Goal: Task Accomplishment & Management: Use online tool/utility

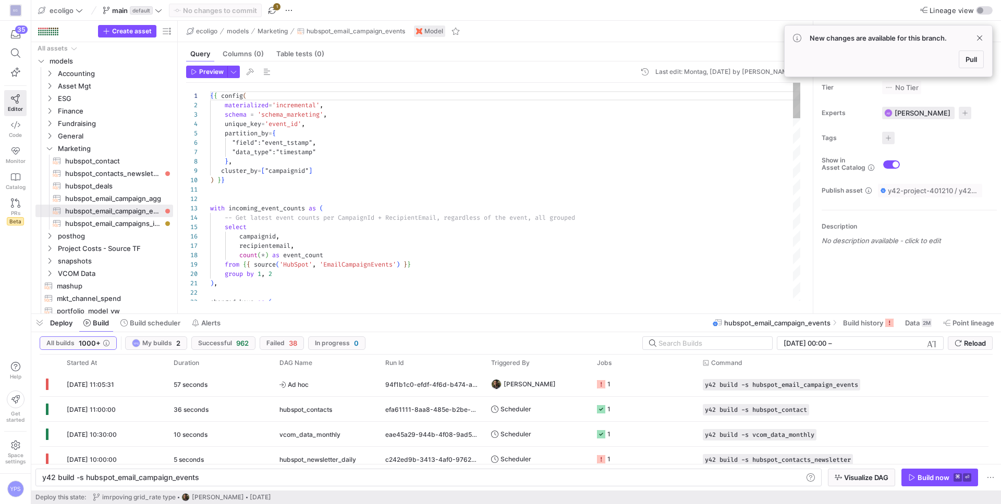
scroll to position [0, 156]
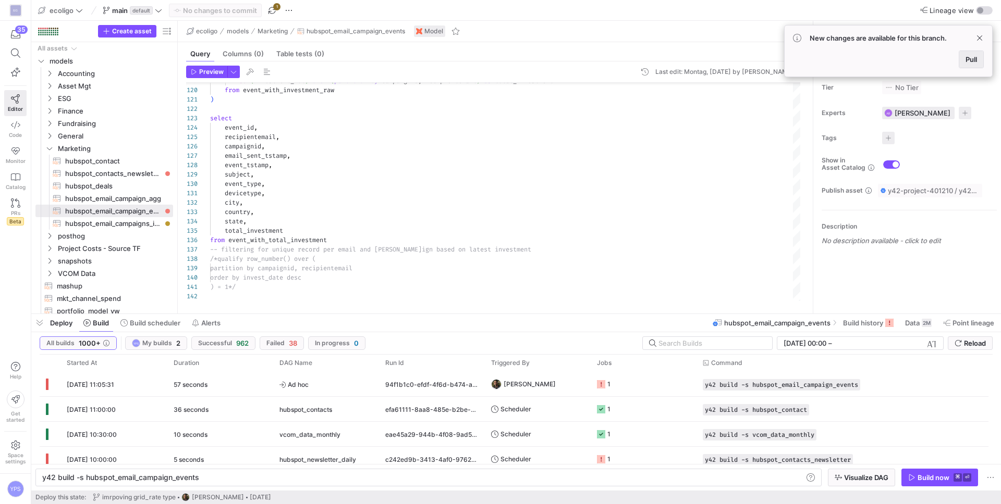
click at [972, 64] on span at bounding box center [971, 59] width 24 height 17
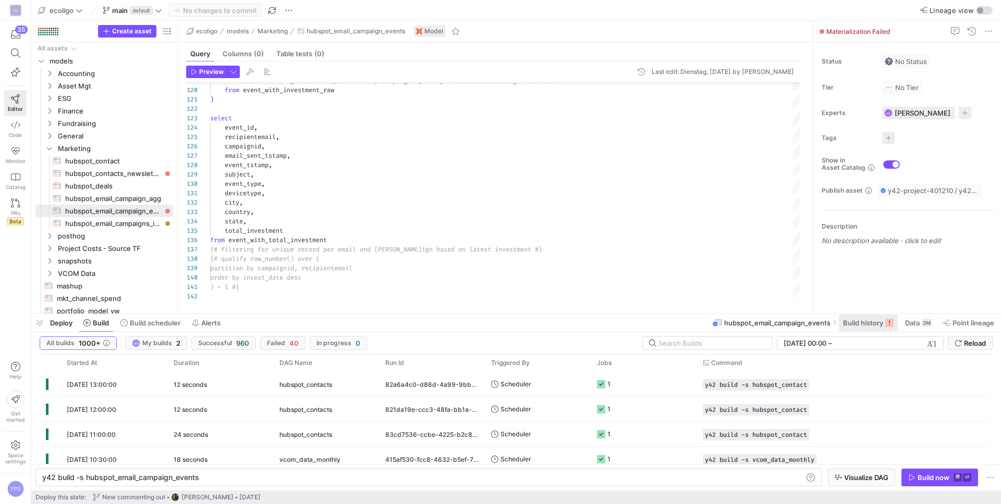
click at [854, 319] on span "Build history" at bounding box center [863, 323] width 40 height 8
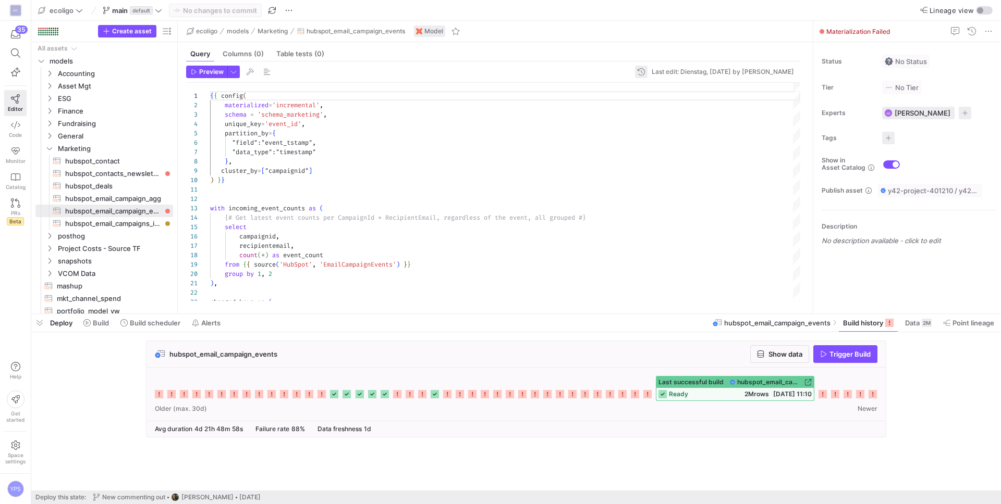
click at [635, 74] on span "button" at bounding box center [641, 72] width 13 height 13
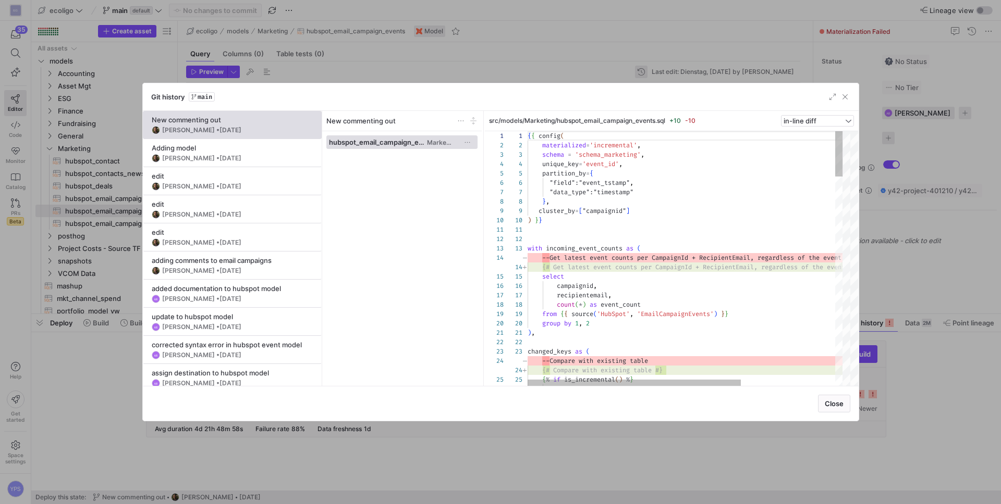
scroll to position [94, 0]
click at [252, 160] on div "Marc Navarro • 08.09.2025" at bounding box center [232, 158] width 161 height 8
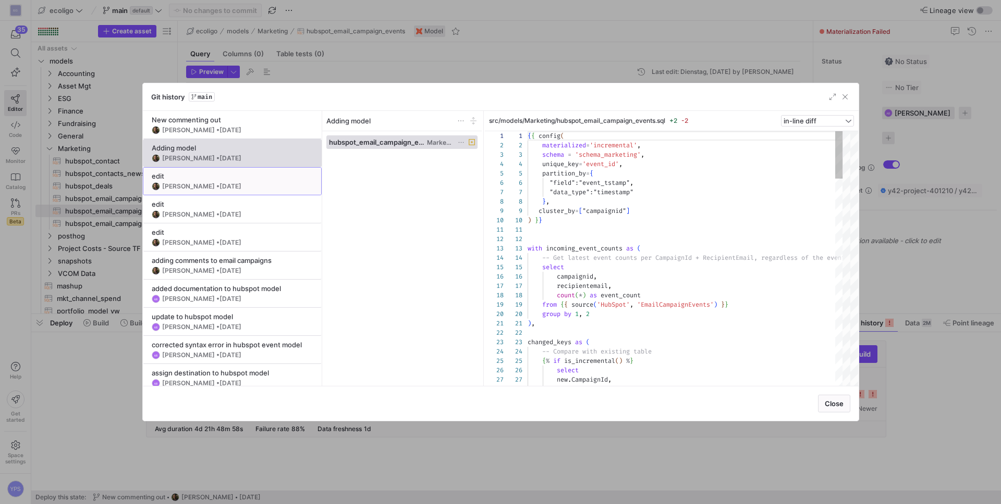
click at [251, 186] on div "Marc Navarro • 08.09.2025" at bounding box center [232, 186] width 161 height 8
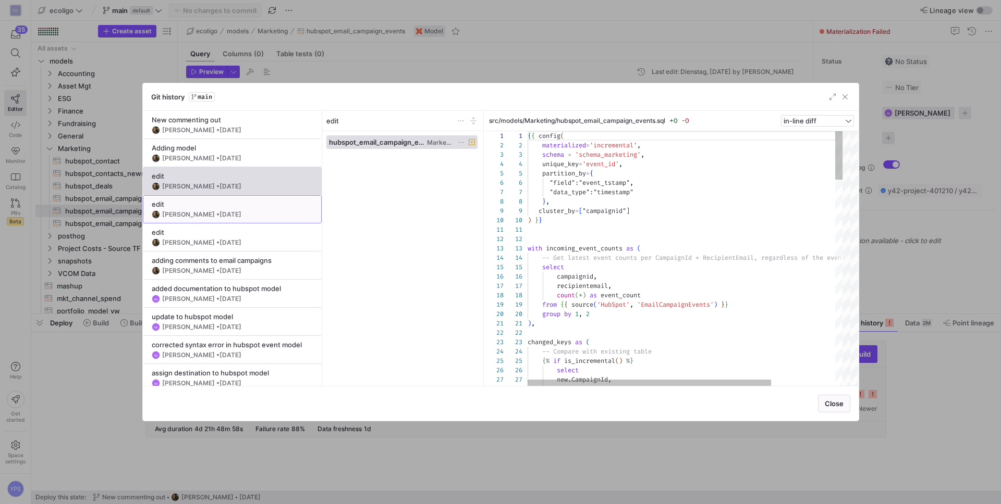
click at [257, 214] on div "Marc Navarro • 08.09.2025" at bounding box center [232, 215] width 161 height 8
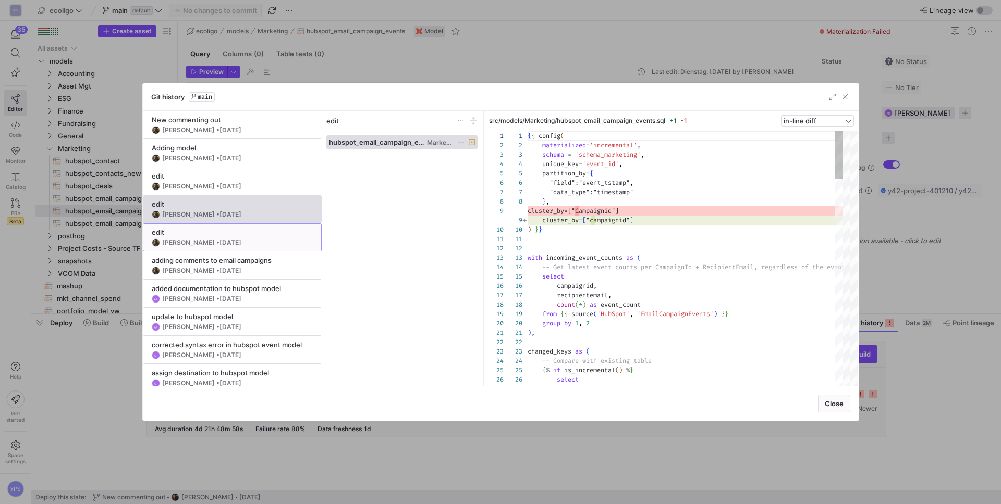
click at [258, 246] on div "Marc Navarro • 08.09.2025" at bounding box center [232, 243] width 161 height 8
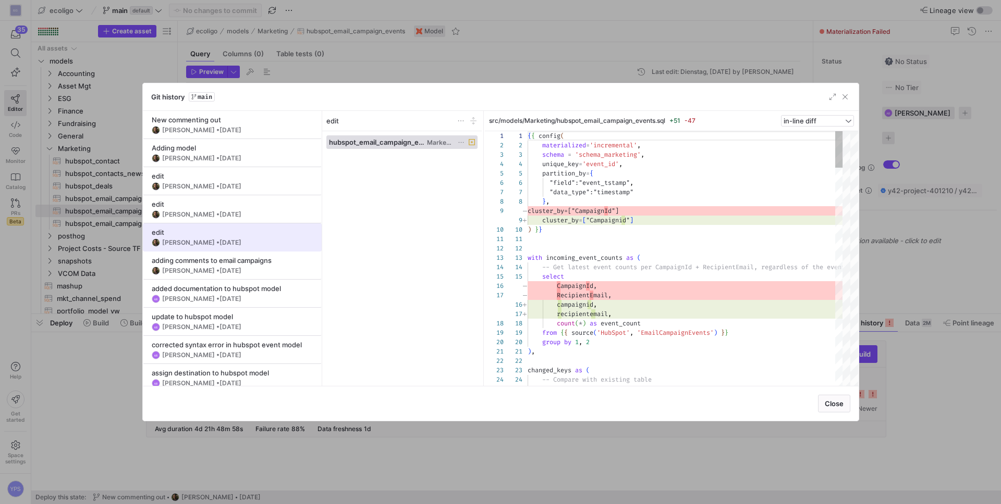
click at [257, 226] on span at bounding box center [232, 237] width 178 height 27
click at [259, 212] on div "Marc Navarro • 08.09.2025" at bounding box center [232, 215] width 161 height 8
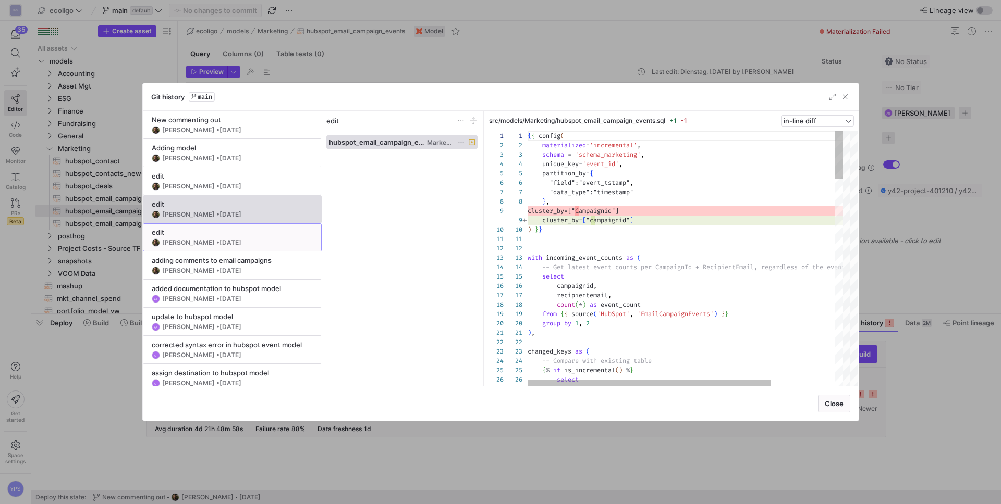
click at [260, 242] on div "Marc Navarro • 08.09.2025" at bounding box center [232, 243] width 161 height 8
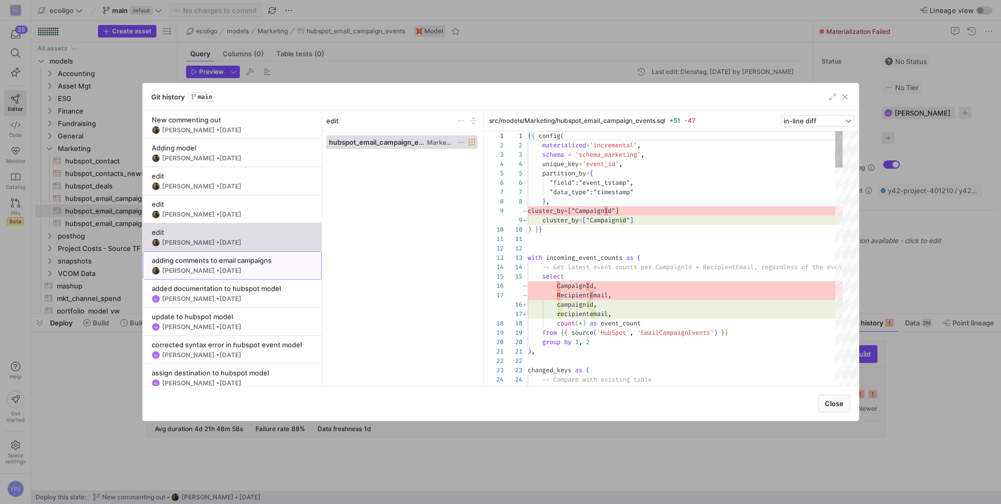
click at [262, 277] on span at bounding box center [232, 265] width 178 height 27
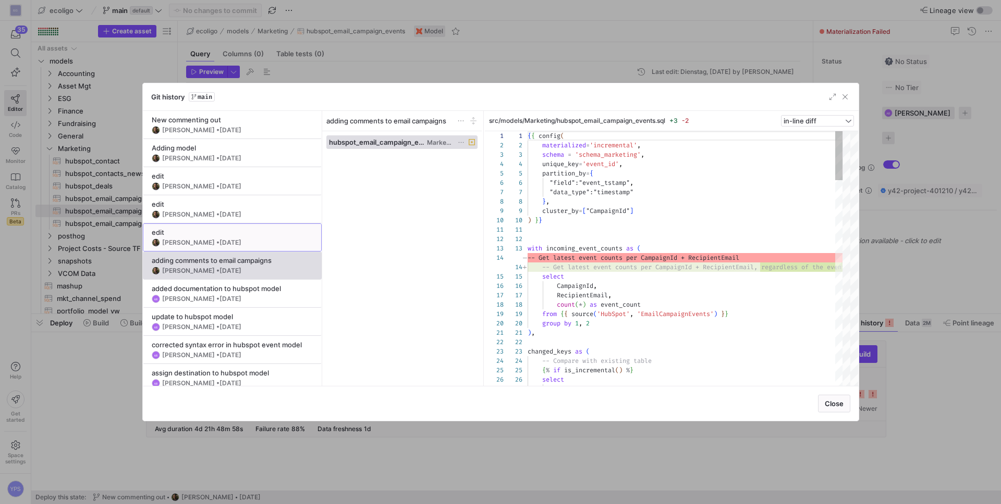
click at [261, 246] on div "Marc Navarro • 08.09.2025" at bounding box center [232, 243] width 161 height 8
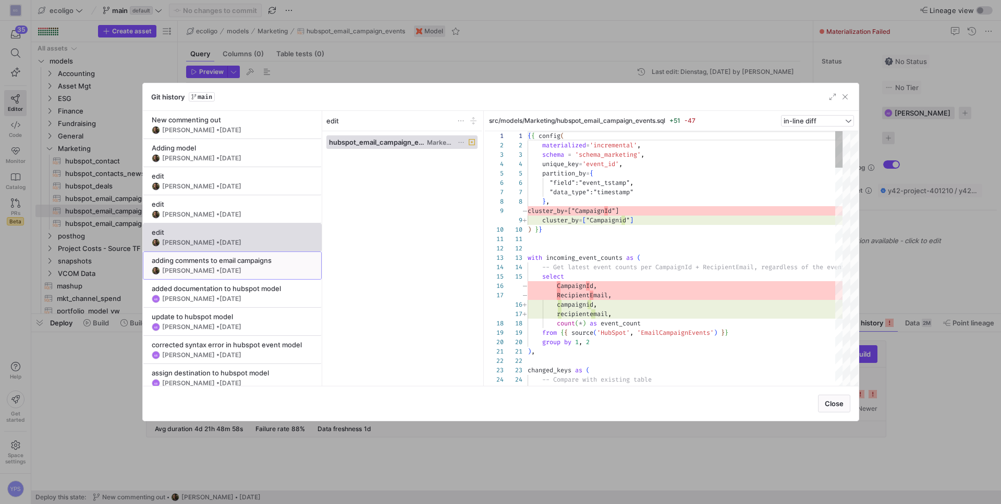
click at [258, 270] on div "Marc Navarro • 27.05.2025" at bounding box center [232, 271] width 161 height 8
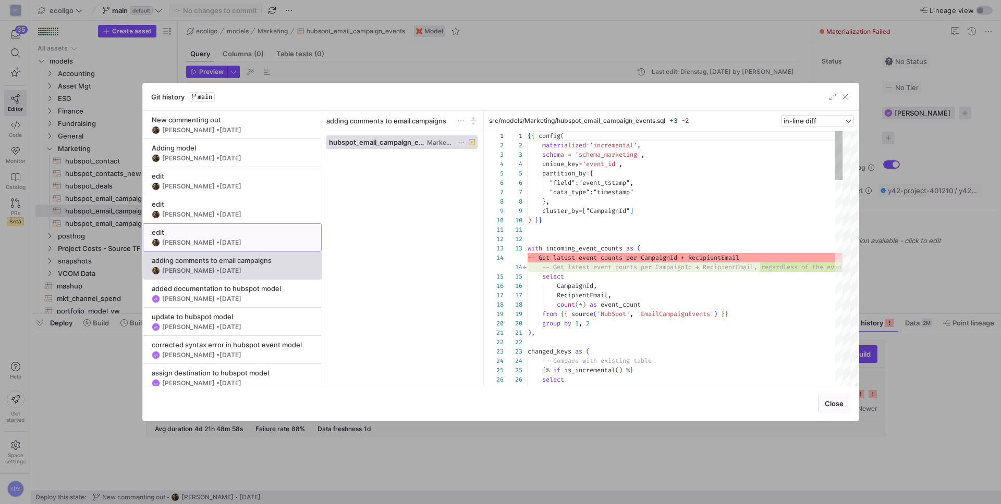
click at [258, 244] on div "Marc Navarro • 08.09.2025" at bounding box center [232, 243] width 161 height 8
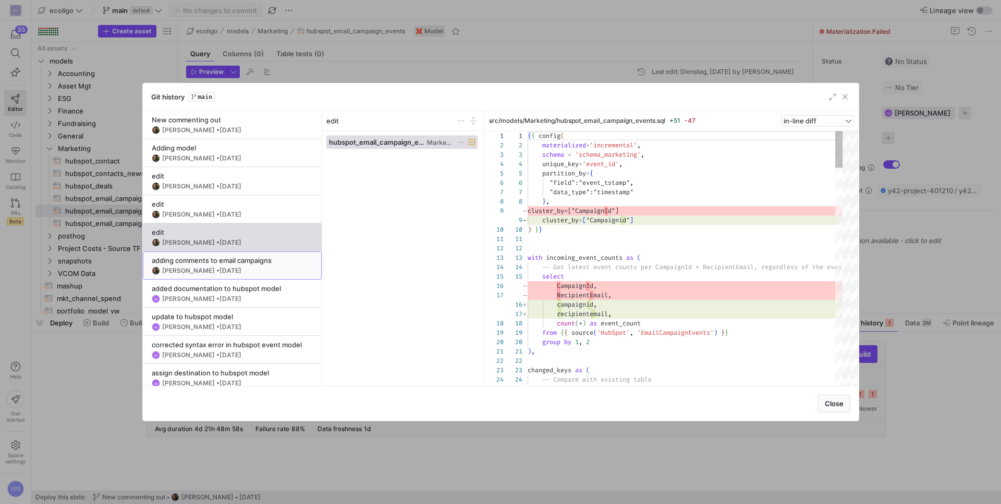
click at [257, 272] on div "Marc Navarro • 27.05.2025" at bounding box center [232, 271] width 161 height 8
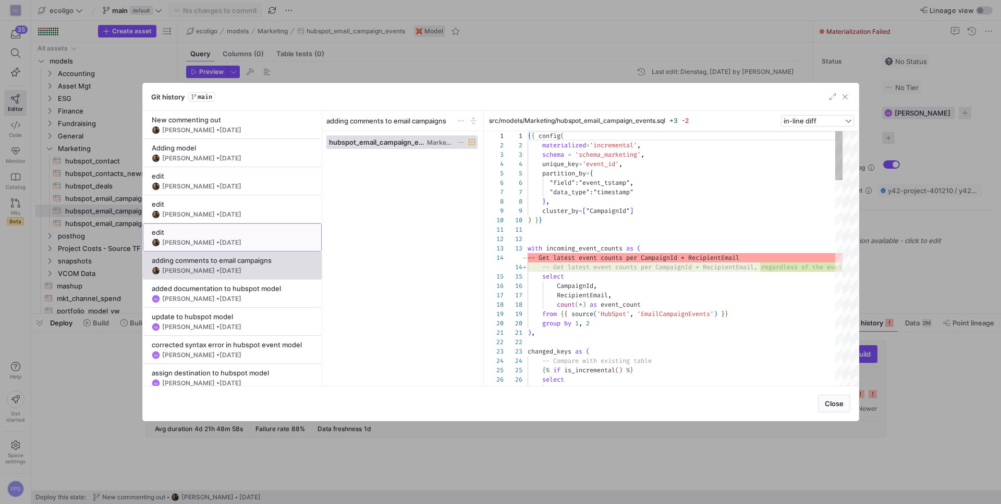
click at [259, 240] on div "Marc Navarro • 08.09.2025" at bounding box center [232, 243] width 161 height 8
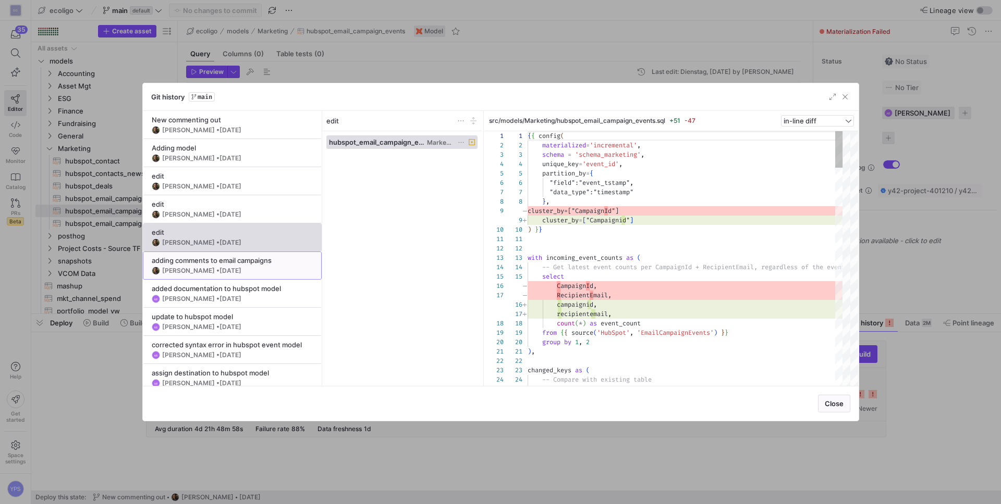
click at [259, 260] on div "adding comments to email campaigns" at bounding box center [232, 260] width 161 height 8
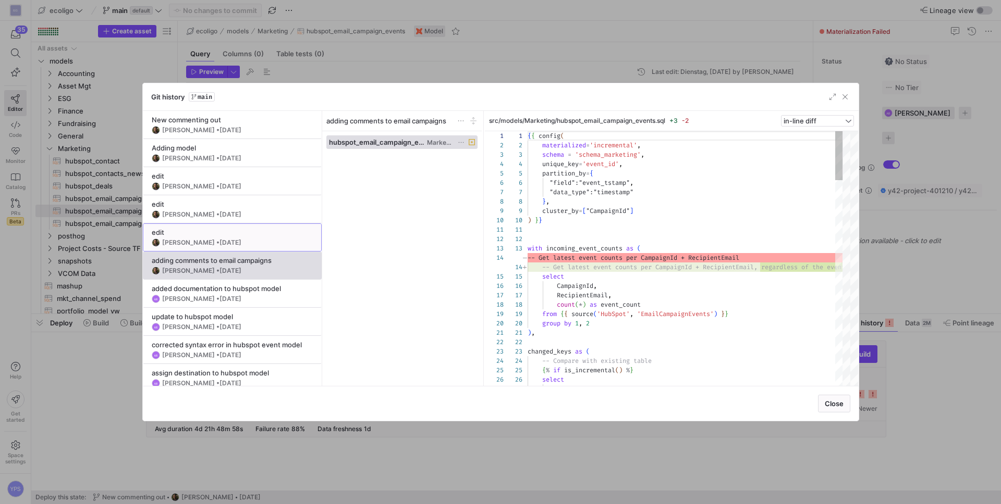
click at [255, 243] on div "Marc Navarro • 08.09.2025" at bounding box center [232, 243] width 161 height 8
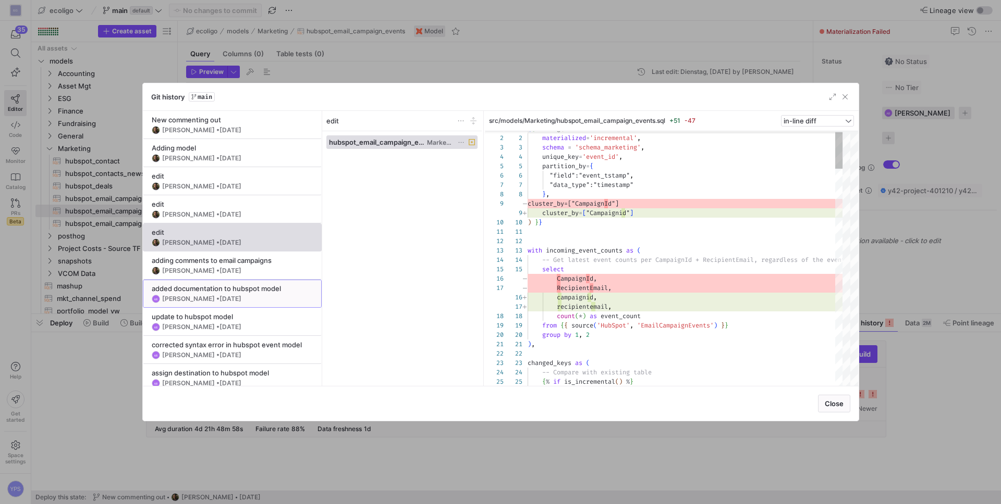
click at [268, 301] on div "AR Adedeji Rodemade • 23.04.2025" at bounding box center [232, 299] width 161 height 8
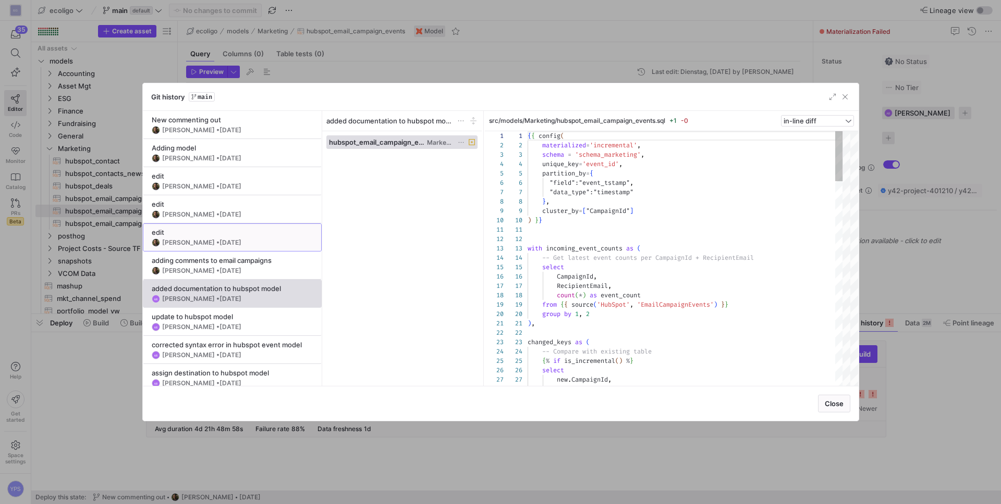
click at [263, 236] on div "edit" at bounding box center [232, 232] width 161 height 8
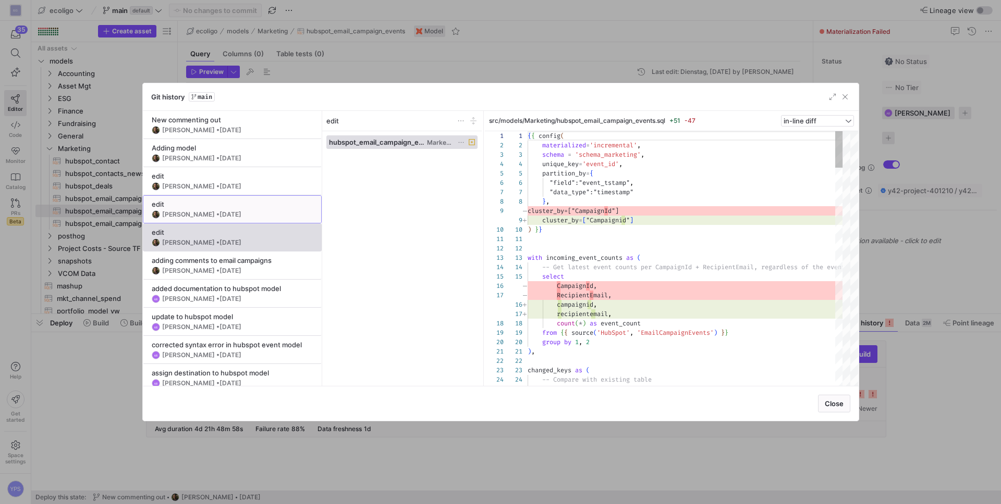
click at [263, 208] on y42-git-commit-item "edit Marc Navarro • 08.09.2025" at bounding box center [232, 209] width 161 height 19
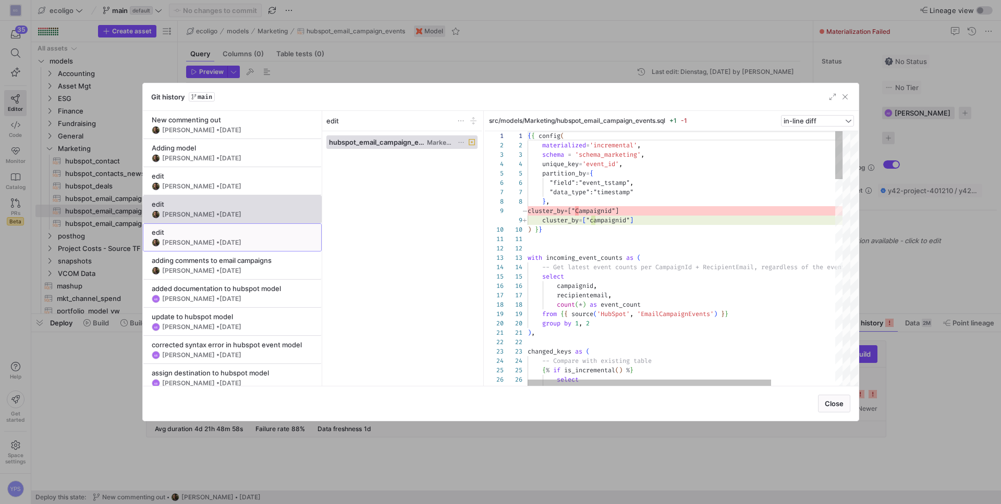
click at [263, 231] on div "edit" at bounding box center [232, 232] width 161 height 8
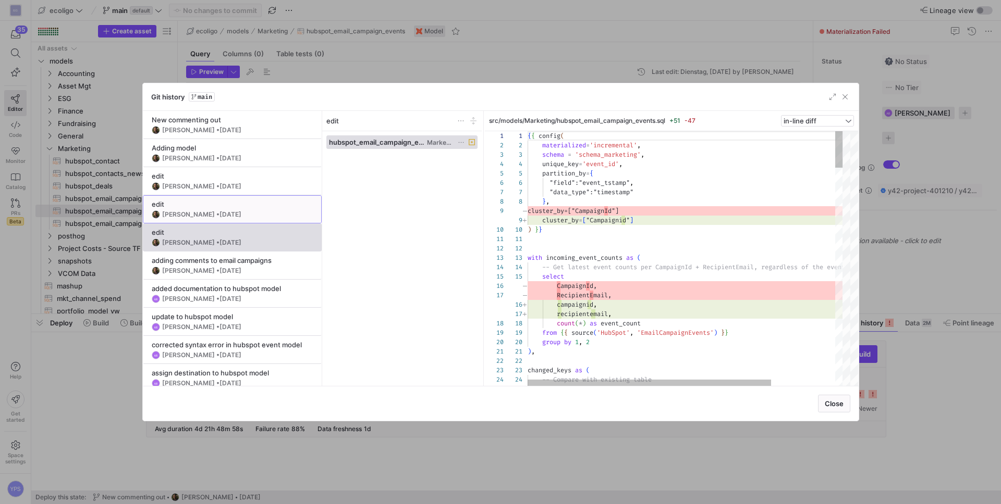
click at [263, 207] on div "edit" at bounding box center [232, 204] width 161 height 8
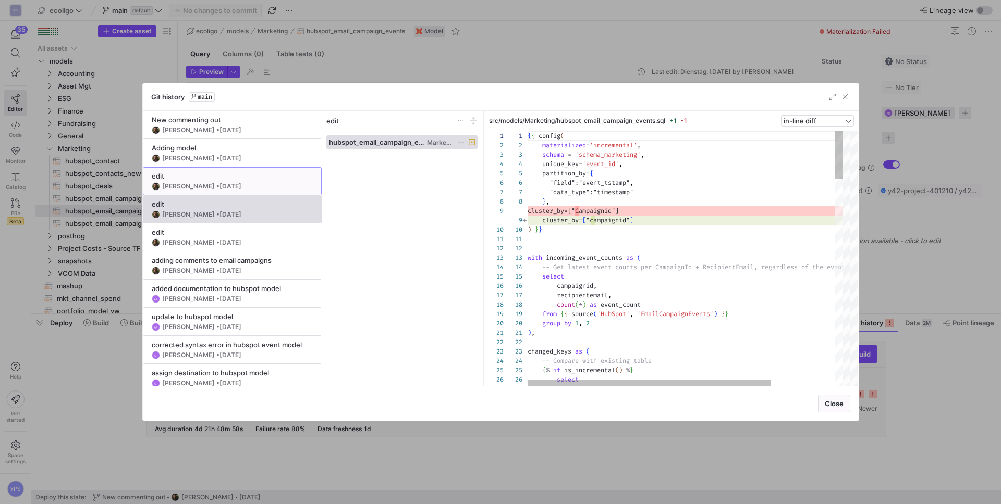
click at [269, 176] on div "edit" at bounding box center [232, 176] width 161 height 8
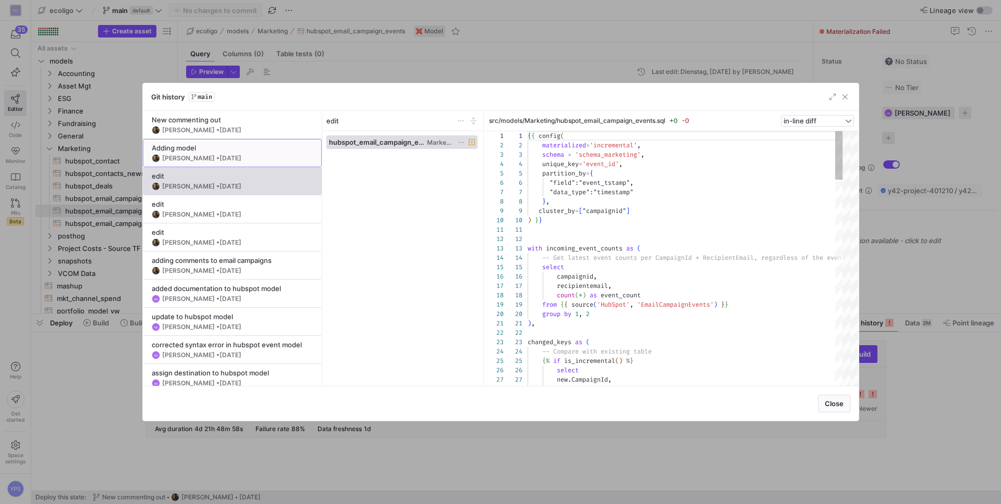
click at [265, 153] on y42-git-commit-item "Adding model Marc Navarro • 08.09.2025" at bounding box center [232, 153] width 161 height 19
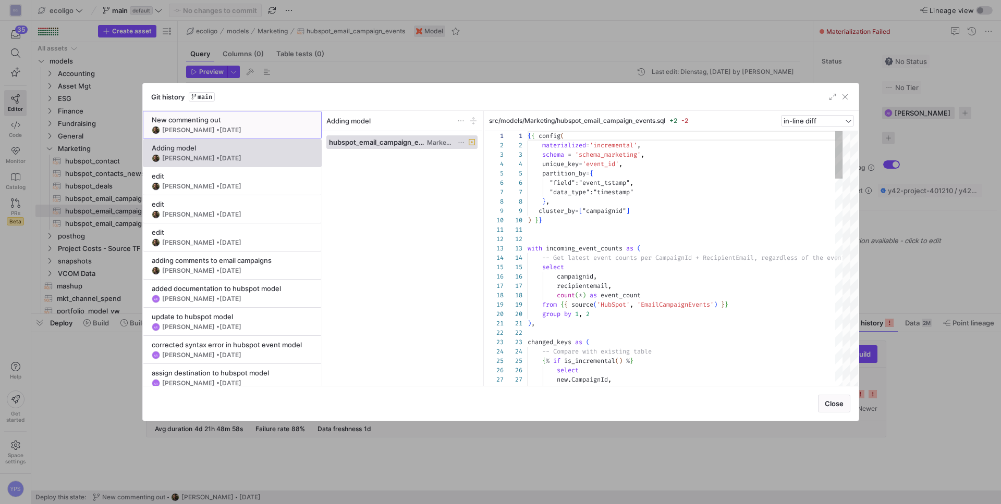
click at [261, 133] on div "Marc Navarro • 1 day ago" at bounding box center [232, 130] width 161 height 8
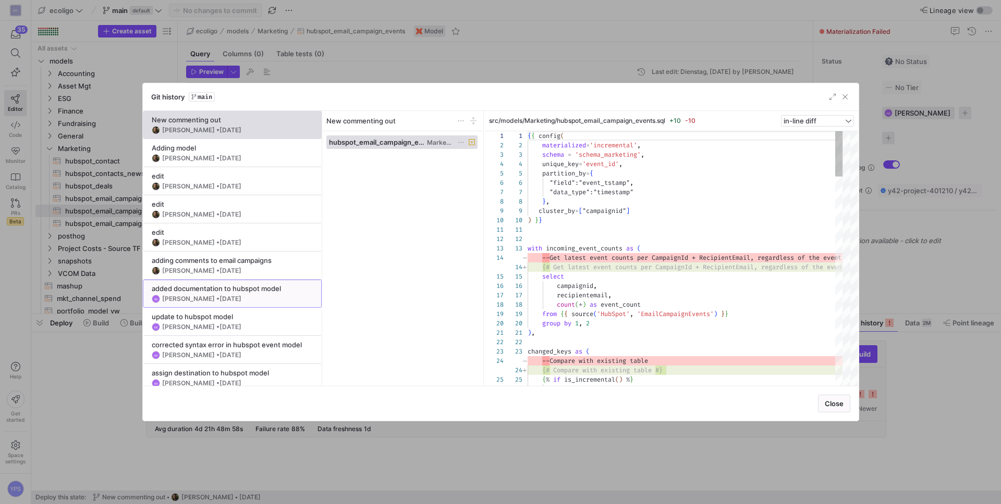
click at [241, 300] on span "23.04.2025" at bounding box center [230, 299] width 22 height 8
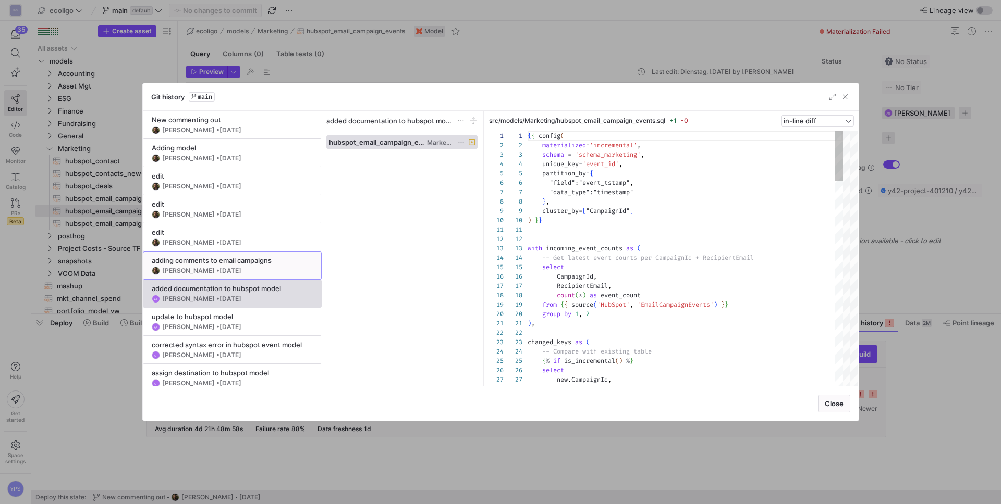
click at [258, 278] on span at bounding box center [232, 265] width 178 height 27
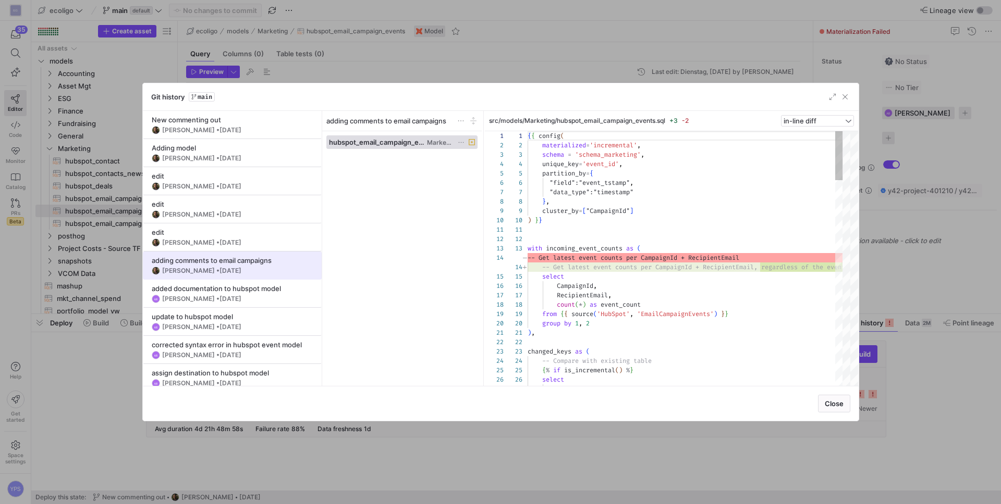
click at [254, 261] on div "adding comments to email campaigns" at bounding box center [232, 260] width 161 height 8
click at [256, 245] on div "Marc Navarro • 08.09.2025" at bounding box center [232, 243] width 161 height 8
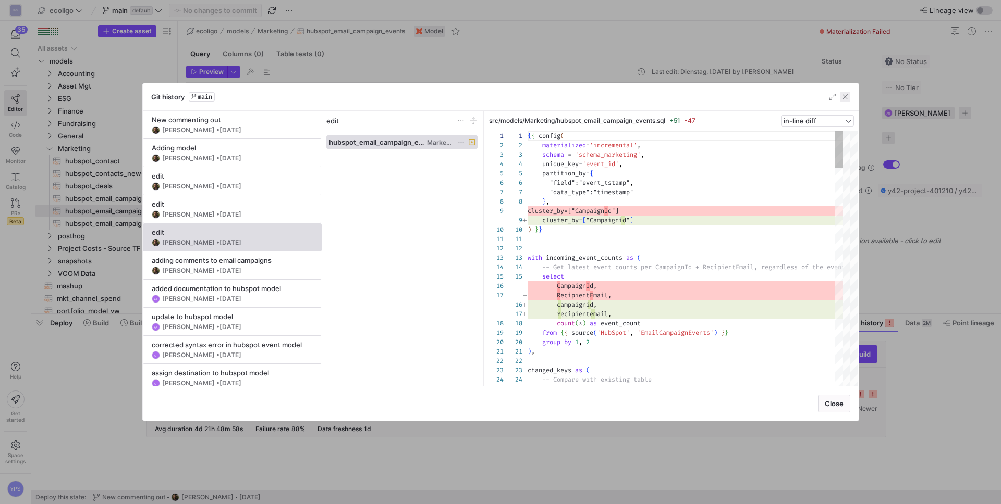
click at [845, 95] on span "button" at bounding box center [845, 97] width 10 height 10
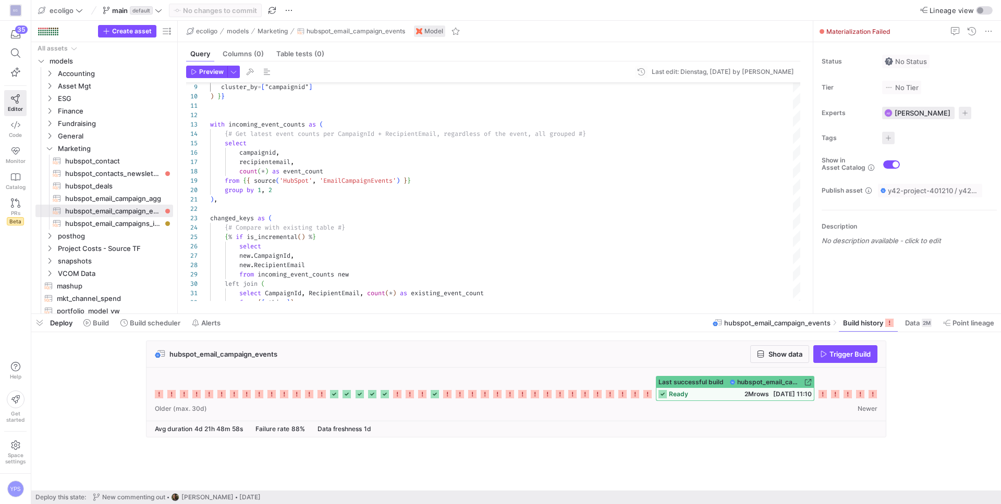
click at [824, 394] on icon at bounding box center [822, 394] width 8 height 8
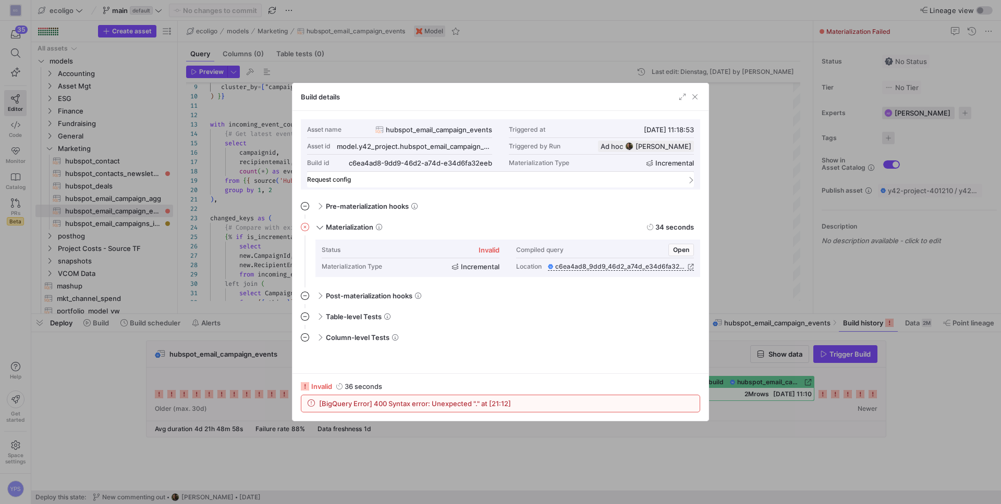
click at [416, 182] on mat-panel-title "Request config" at bounding box center [494, 179] width 374 height 7
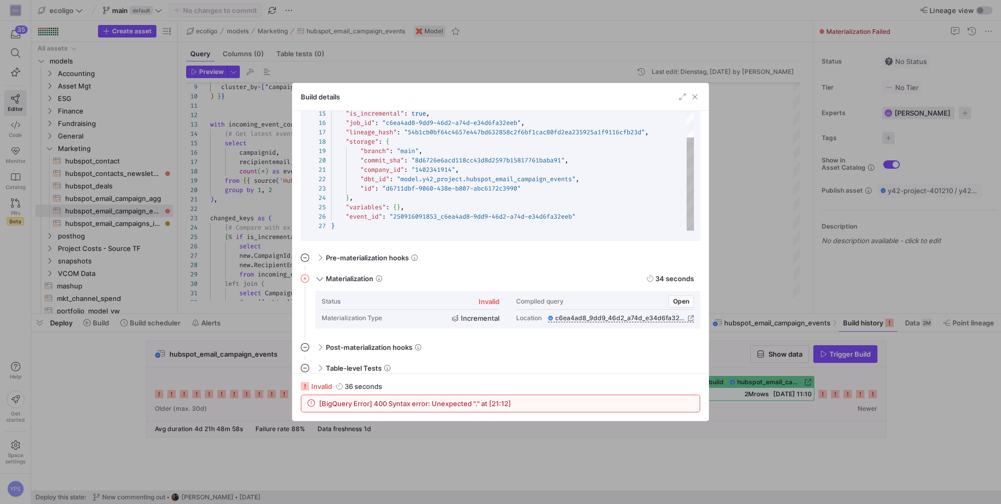
scroll to position [141, 0]
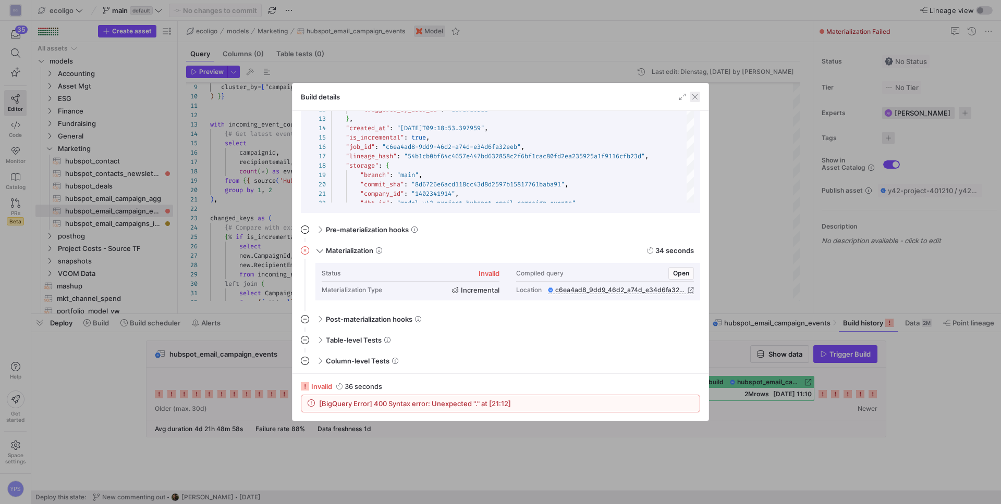
click at [694, 98] on span "button" at bounding box center [694, 97] width 10 height 10
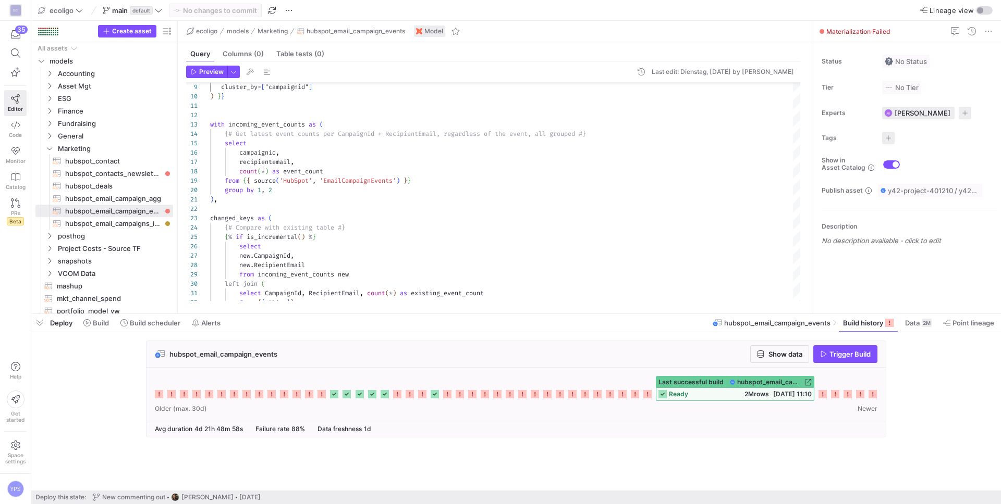
click at [872, 393] on rect at bounding box center [872, 394] width 8 height 8
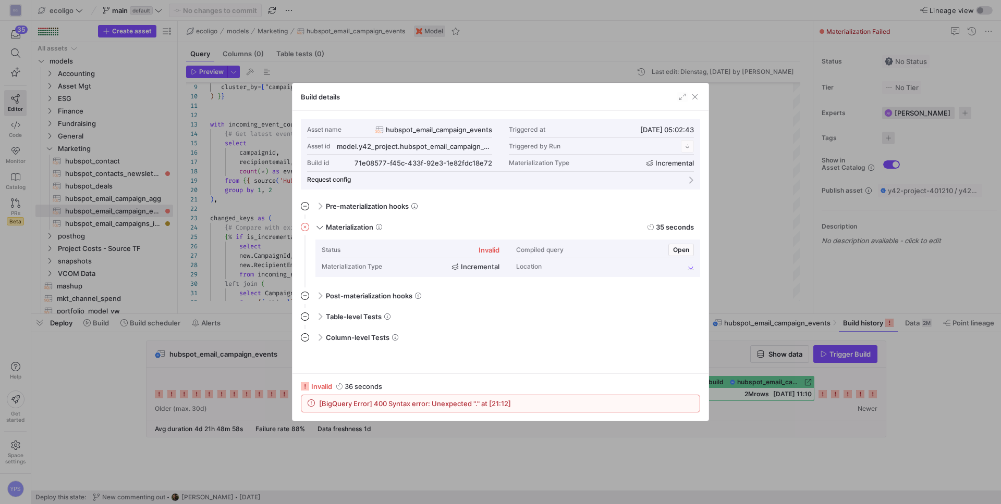
scroll to position [94, 0]
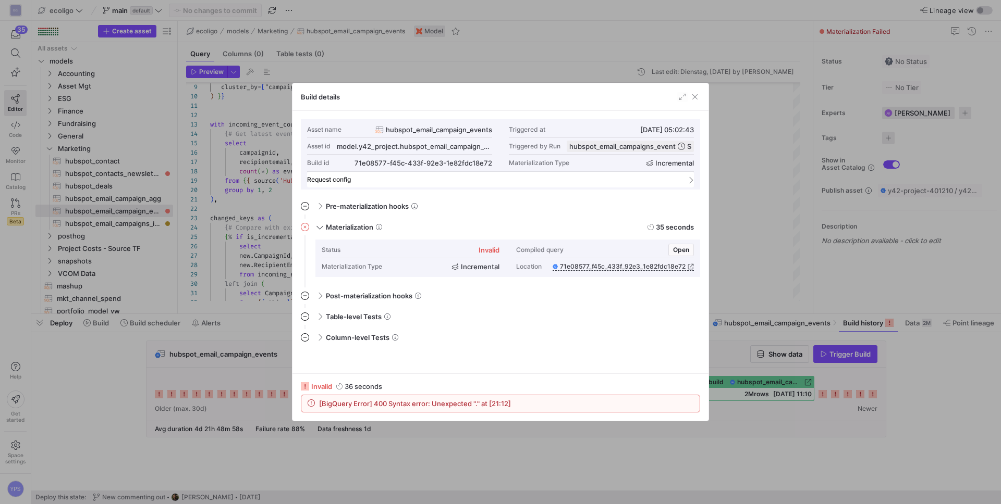
click at [470, 182] on mat-panel-title "Request config" at bounding box center [494, 179] width 374 height 7
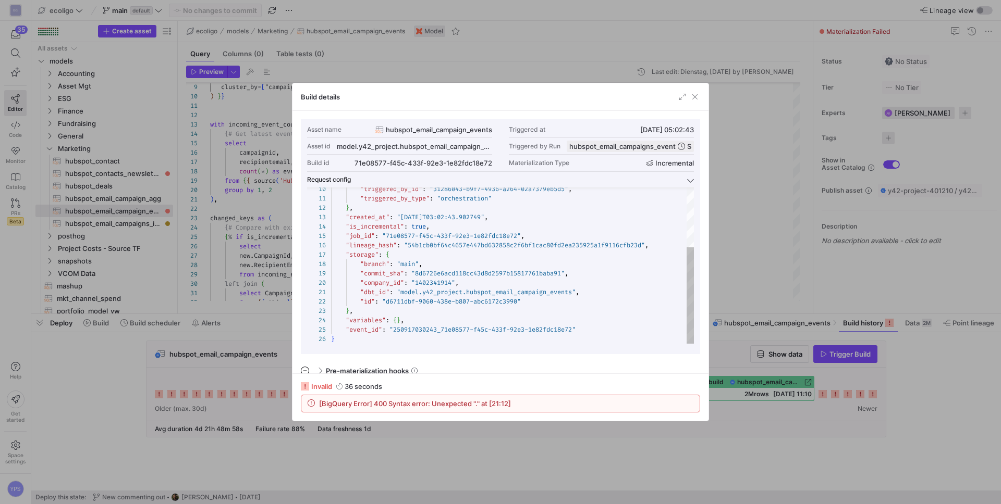
scroll to position [10, 0]
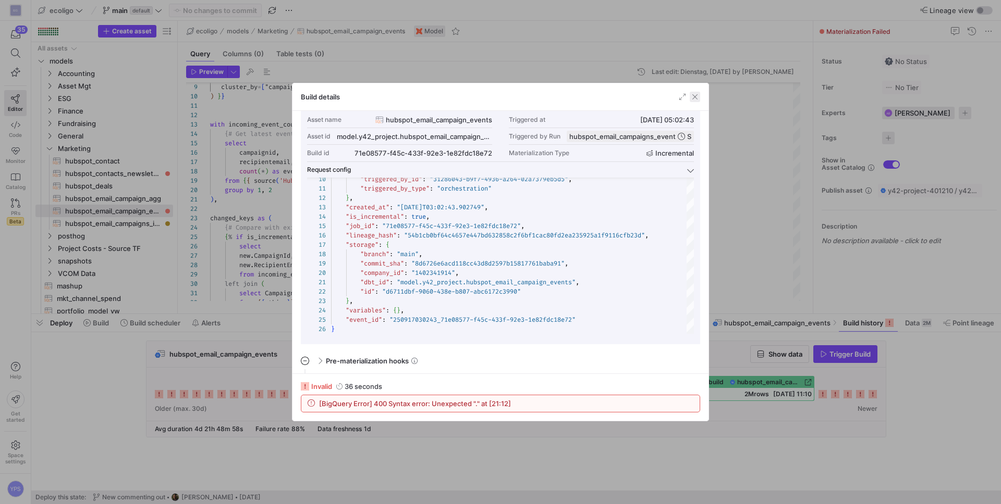
click at [696, 93] on span "button" at bounding box center [694, 97] width 10 height 10
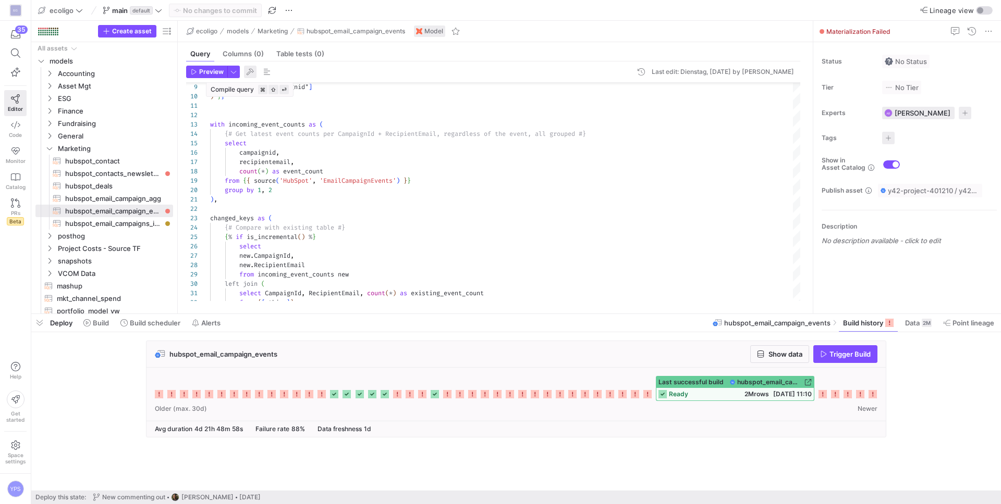
click at [251, 75] on span "button" at bounding box center [250, 72] width 13 height 13
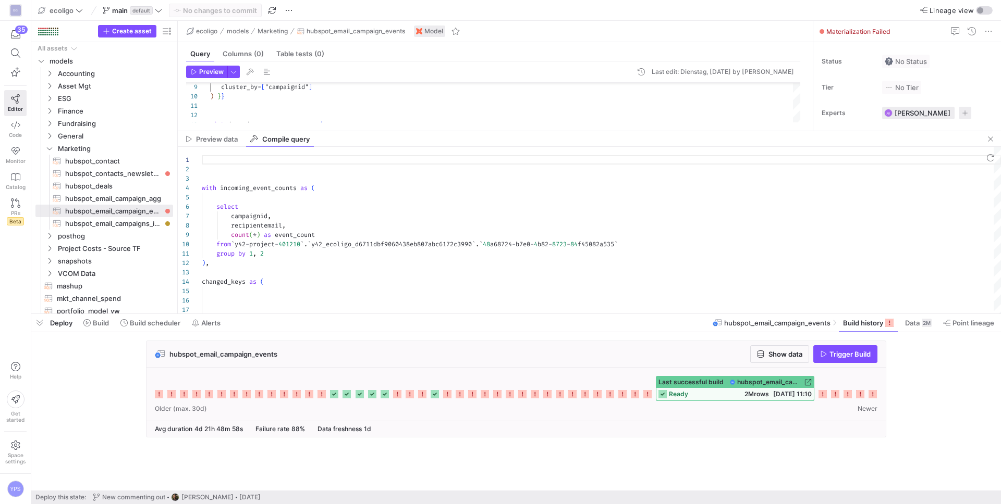
scroll to position [94, 0]
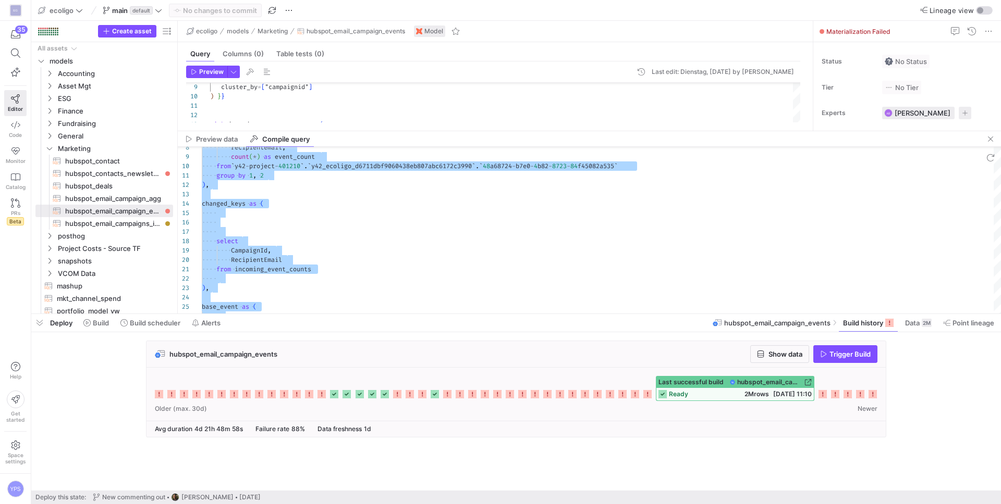
click at [875, 391] on icon at bounding box center [872, 394] width 8 height 8
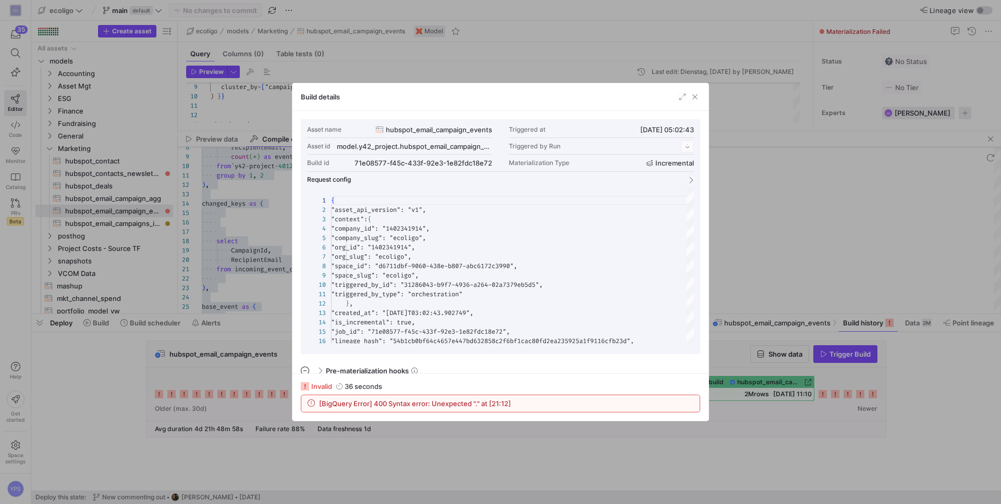
scroll to position [94, 0]
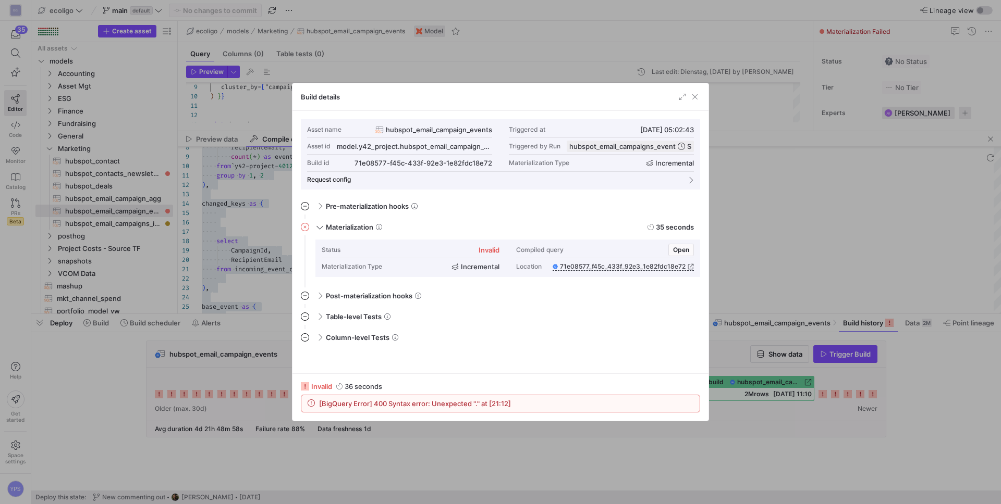
drag, startPoint x: 514, startPoint y: 404, endPoint x: 318, endPoint y: 404, distance: 195.9
click at [318, 404] on div "[BigQuery Error] 400 Syntax error: Unexpected "." at [21:12]" at bounding box center [500, 404] width 398 height 17
copy span "[BigQuery Error] 400 Syntax error: Unexpected "." at [21:12]"
click at [693, 95] on span "button" at bounding box center [694, 97] width 10 height 10
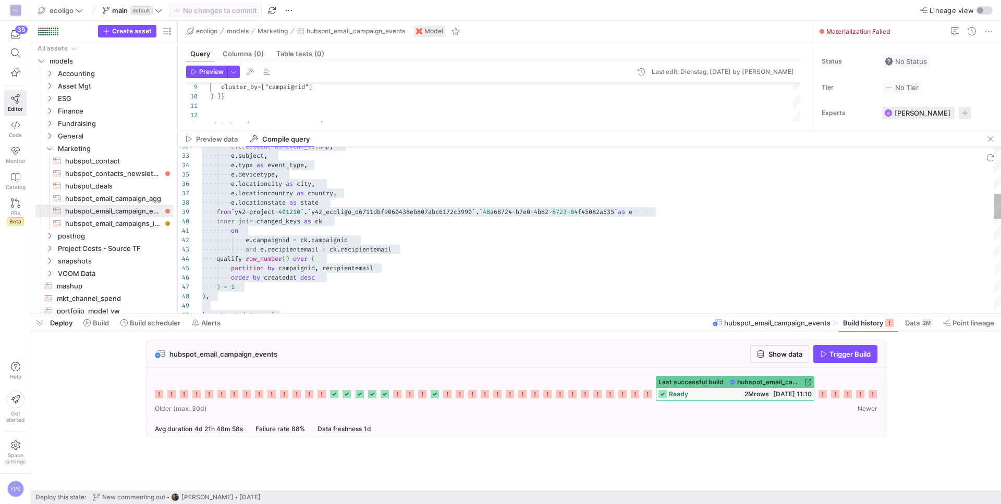
type textarea "on e.campaignid = ck.campaignid and e.recipientemail = ck.recipientemail qualif…"
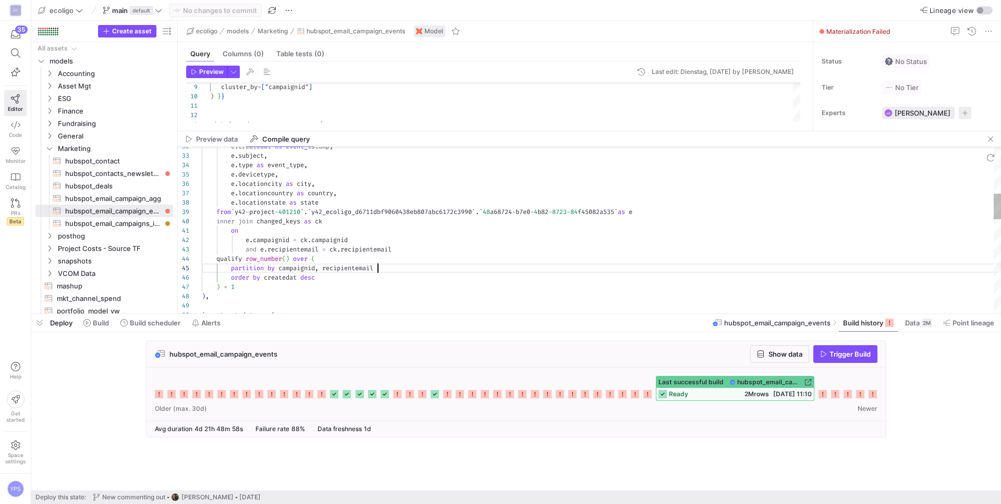
scroll to position [38, 176]
click at [441, 264] on div "e . createdat as event_tstamp , e . subject , e . type as event_type , e . devi…" at bounding box center [601, 386] width 799 height 1087
click at [994, 142] on span "button" at bounding box center [990, 139] width 13 height 13
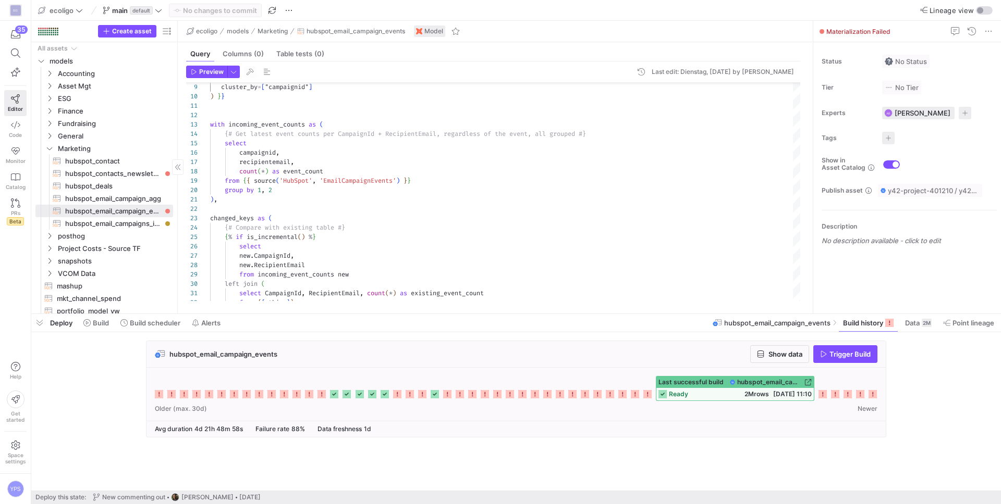
click at [36, 322] on span "button" at bounding box center [39, 323] width 17 height 18
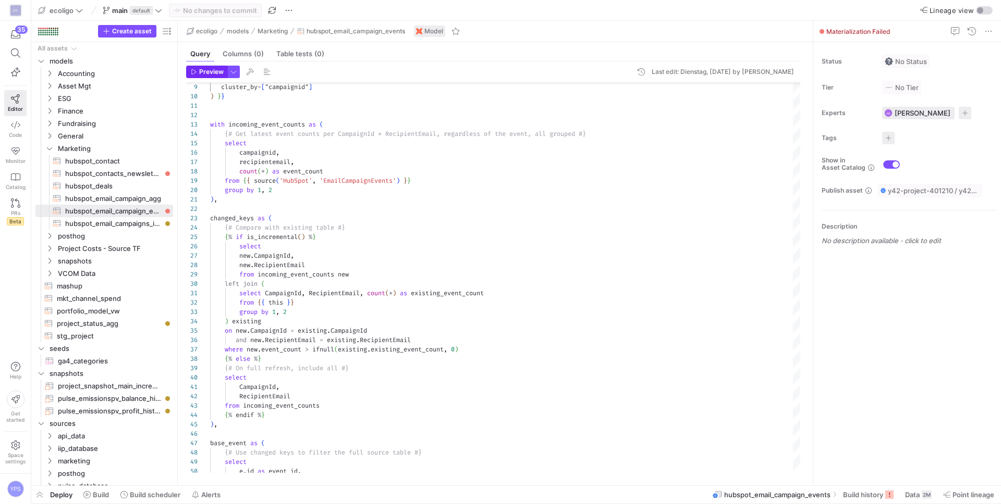
click at [207, 68] on span "Preview" at bounding box center [211, 71] width 24 height 7
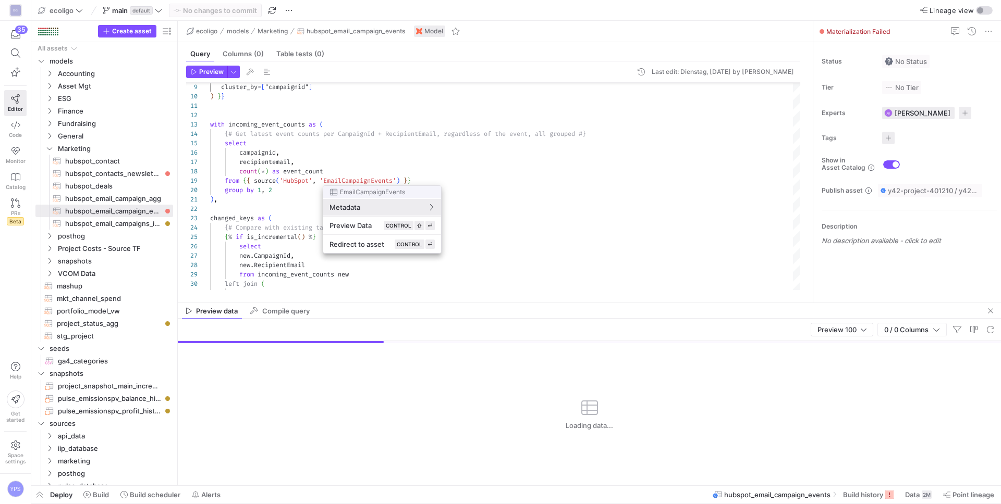
click at [609, 172] on div at bounding box center [500, 252] width 1001 height 504
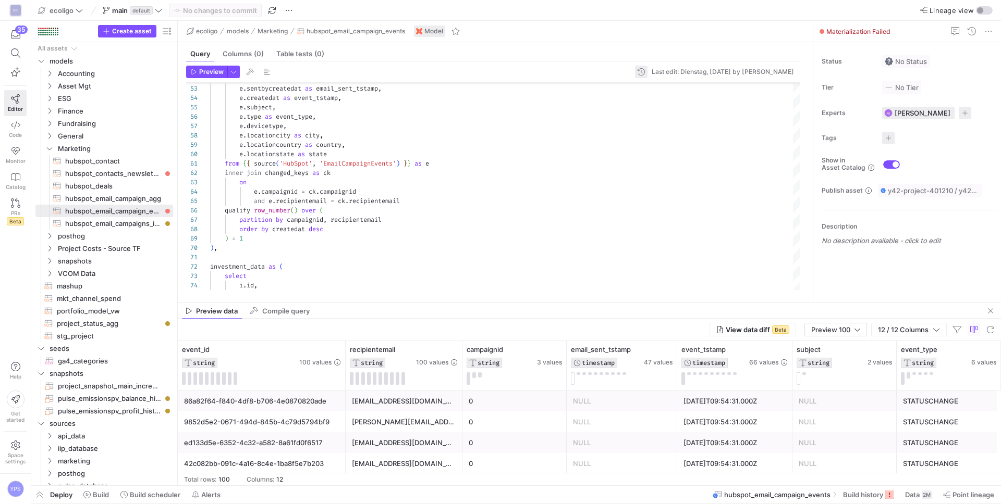
click at [635, 66] on span "button" at bounding box center [641, 72] width 13 height 13
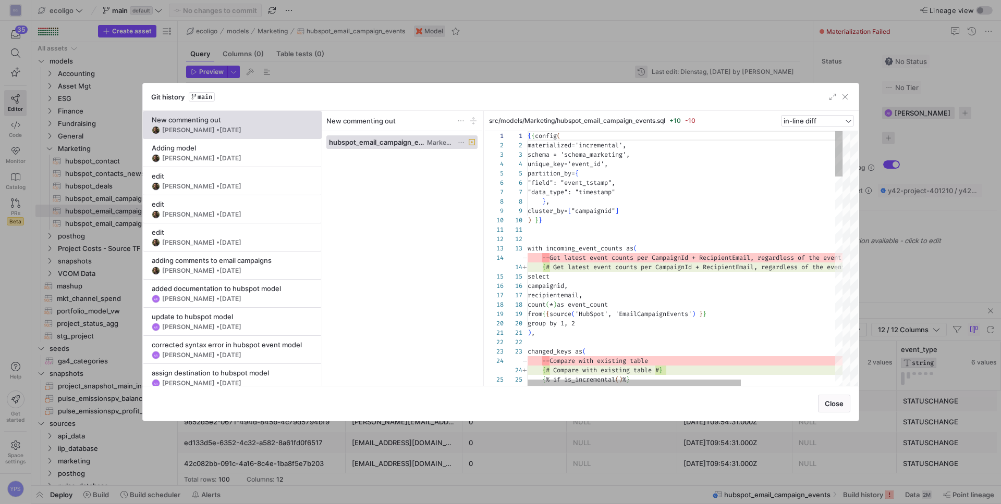
scroll to position [94, 0]
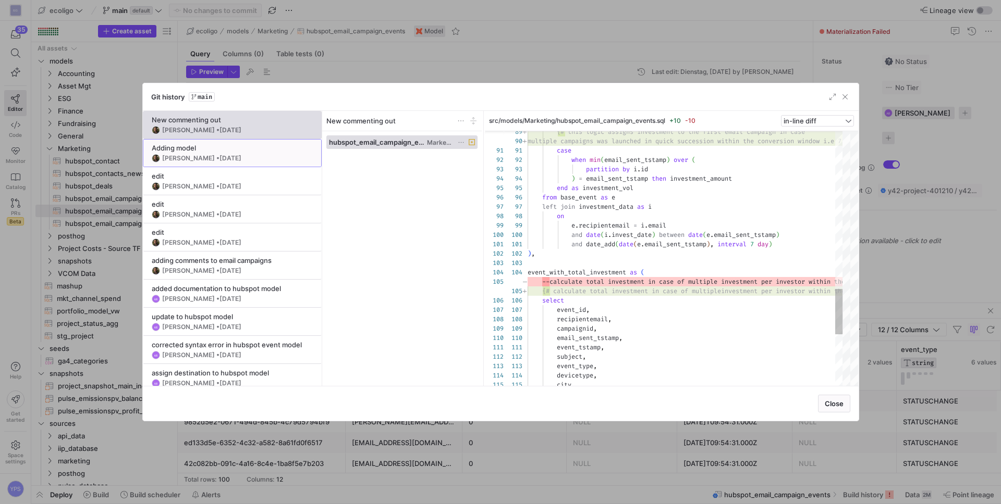
click at [240, 153] on y42-git-commit-item "Adding model Marc Navarro • 08.09.2025" at bounding box center [232, 153] width 161 height 19
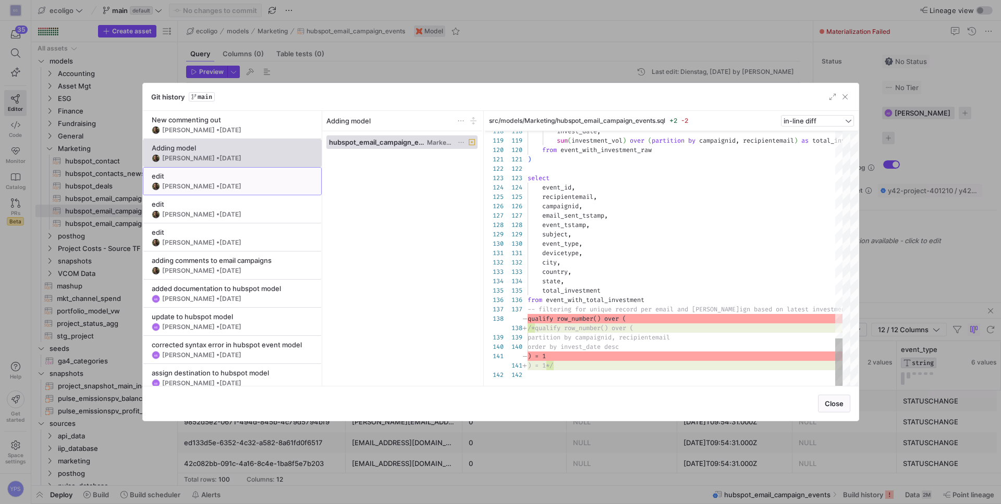
click at [202, 181] on y42-git-commit-item "edit Marc Navarro • 08.09.2025" at bounding box center [232, 181] width 161 height 19
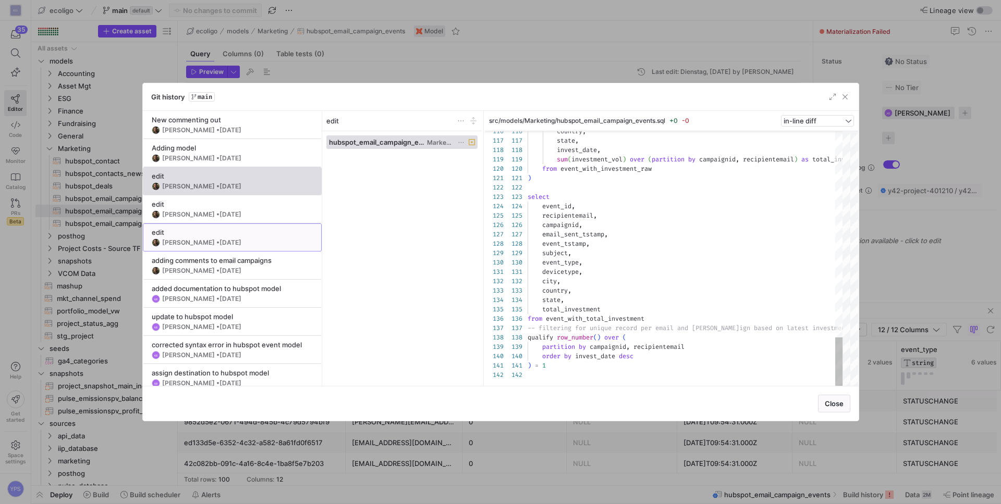
click at [237, 237] on y42-git-commit-item "edit Marc Navarro • 08.09.2025" at bounding box center [232, 237] width 161 height 19
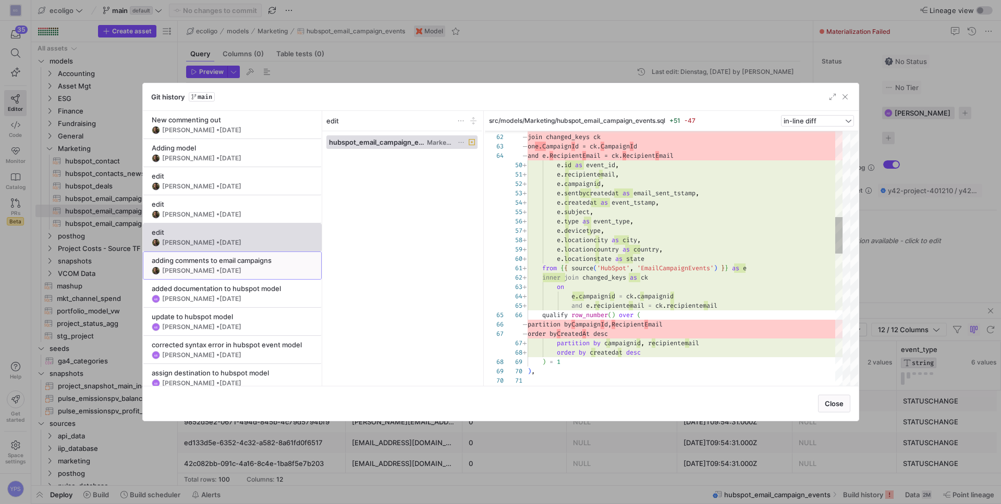
click at [226, 265] on y42-git-commit-item "adding comments to email campaigns Marc Navarro • 27.05.2025" at bounding box center [232, 265] width 161 height 19
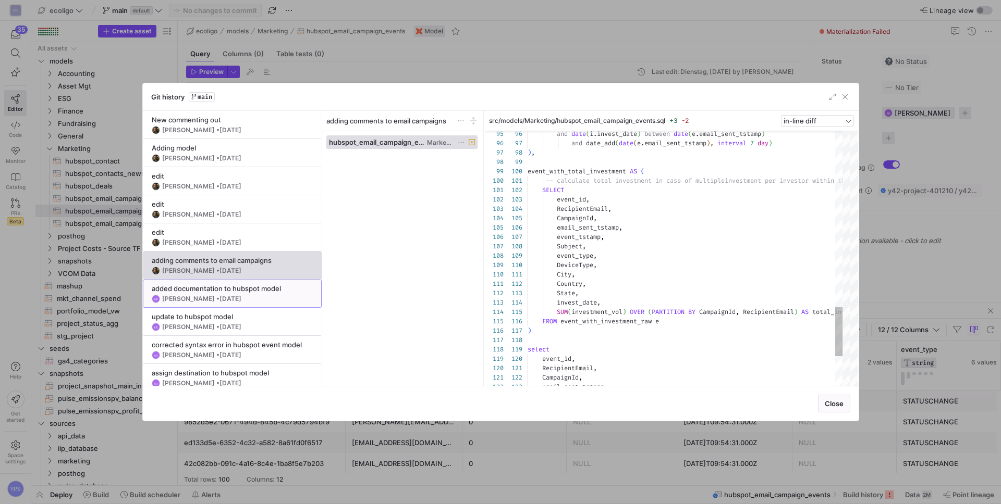
click at [229, 290] on div "added documentation to hubspot model" at bounding box center [232, 289] width 161 height 8
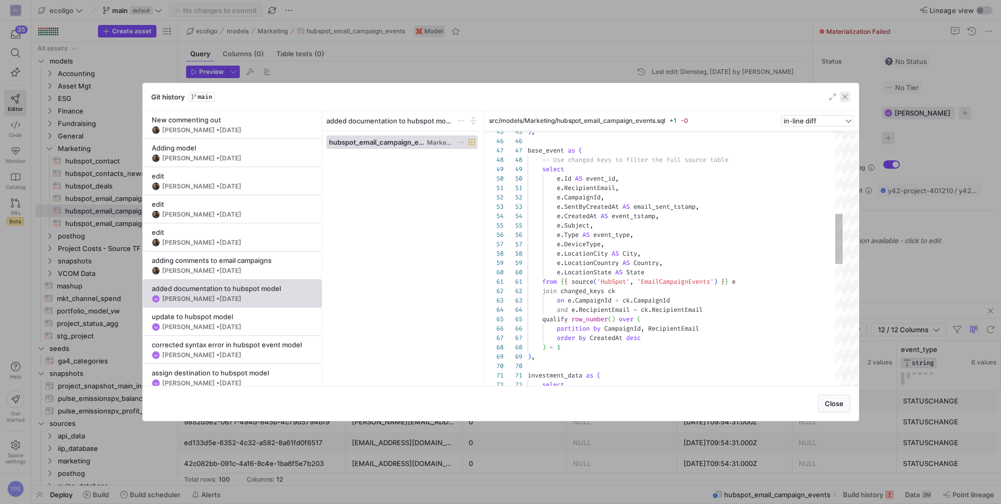
click at [845, 98] on span "button" at bounding box center [845, 97] width 10 height 10
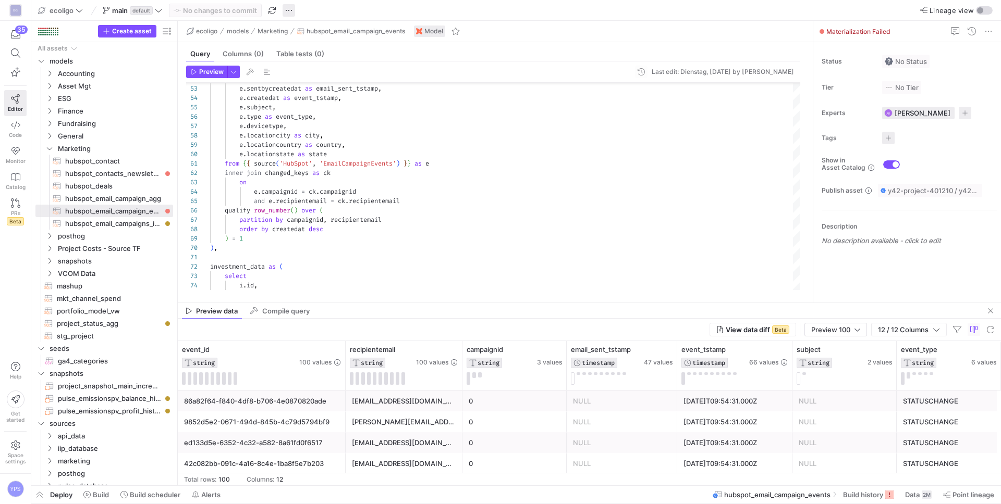
click at [291, 11] on span "button" at bounding box center [288, 10] width 13 height 13
click at [306, 6] on div at bounding box center [500, 252] width 1001 height 504
click at [292, 8] on span "button" at bounding box center [288, 10] width 13 height 13
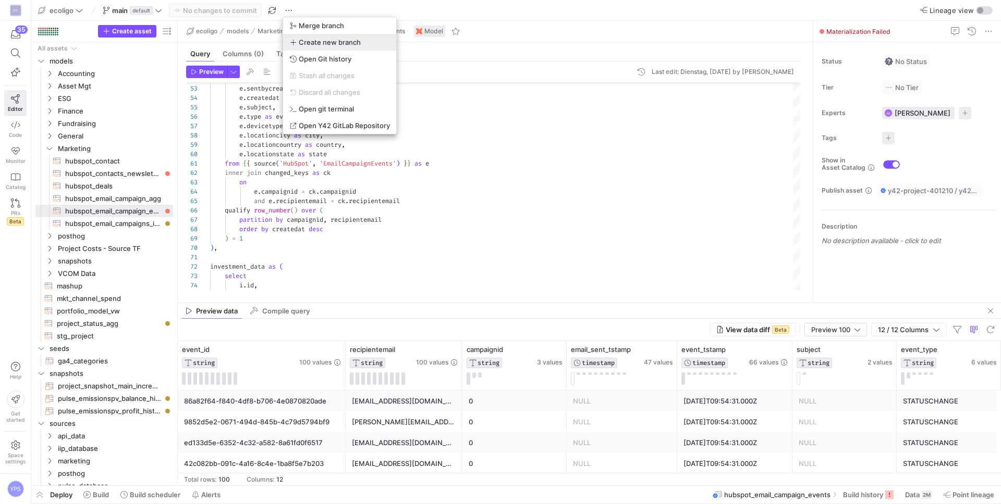
click at [321, 43] on span "Create new branch" at bounding box center [330, 42] width 62 height 8
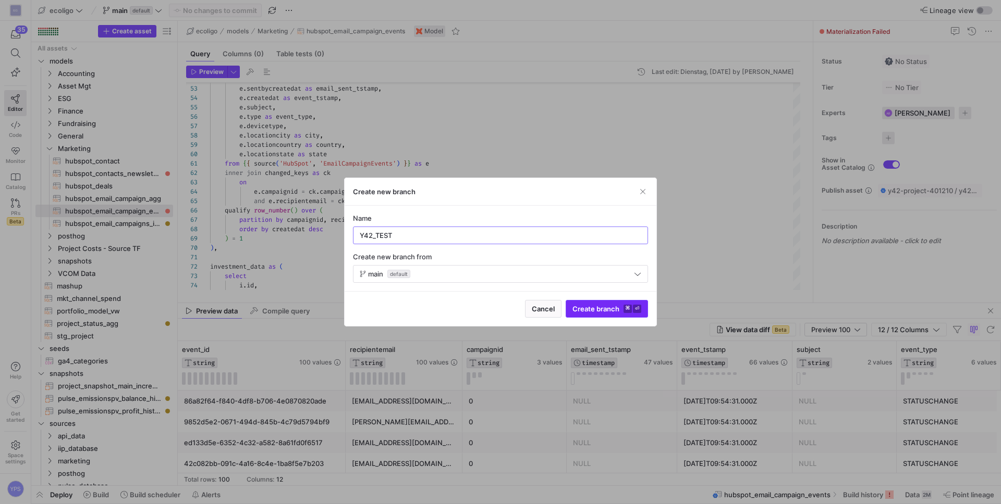
type input "Y42_TEST"
click at [615, 312] on span "Create branch ⌘ ⏎" at bounding box center [606, 309] width 69 height 8
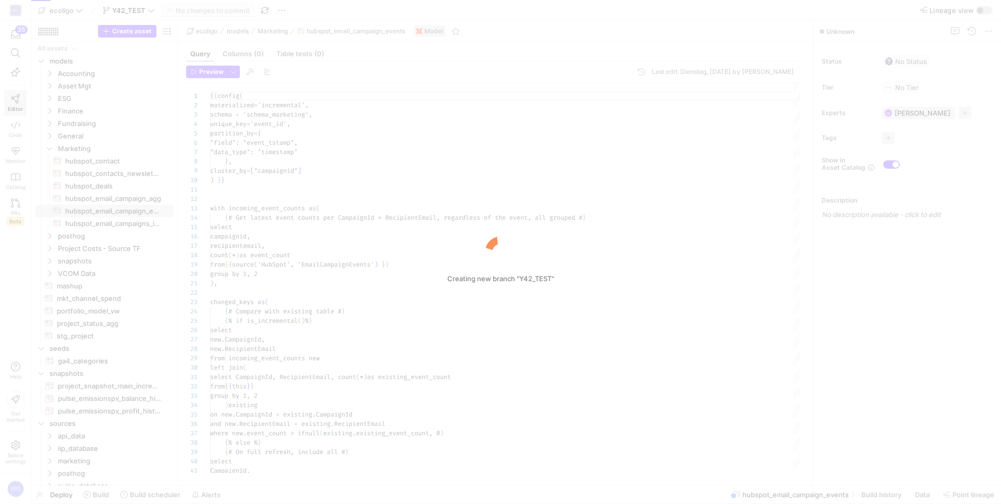
scroll to position [94, 0]
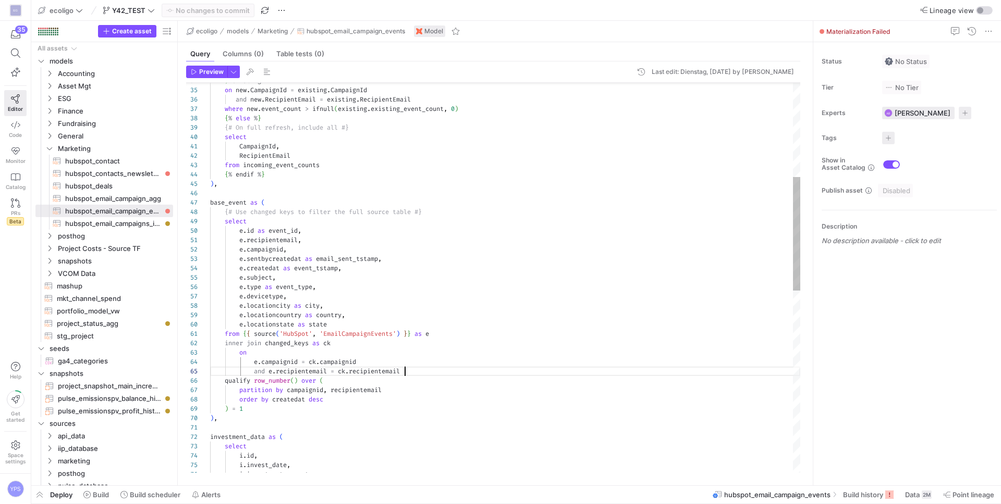
click at [411, 373] on div "i . investment_amount , ) , investment_data as ( select i . id , i . invest_dat…" at bounding box center [505, 428] width 590 height 1340
click at [225, 380] on div "i . investment_amount , ) , investment_data as ( select i . id , i . invest_dat…" at bounding box center [505, 428] width 590 height 1340
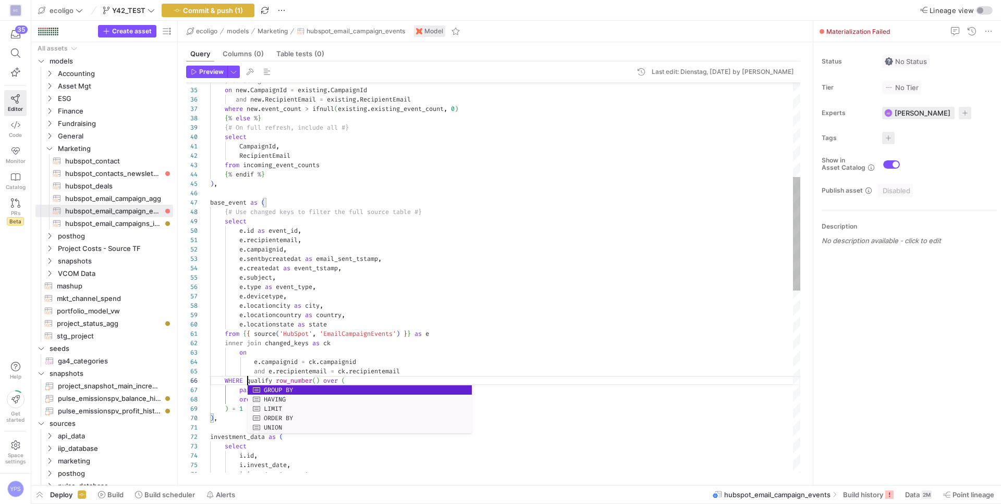
click at [281, 304] on div "i . investment_amount , ) , investment_data as ( select i . id , i . invest_dat…" at bounding box center [505, 428] width 590 height 1340
click at [312, 389] on div "i . investment_amount , ) , investment_data as ( select i . id , i . invest_dat…" at bounding box center [505, 428] width 590 height 1340
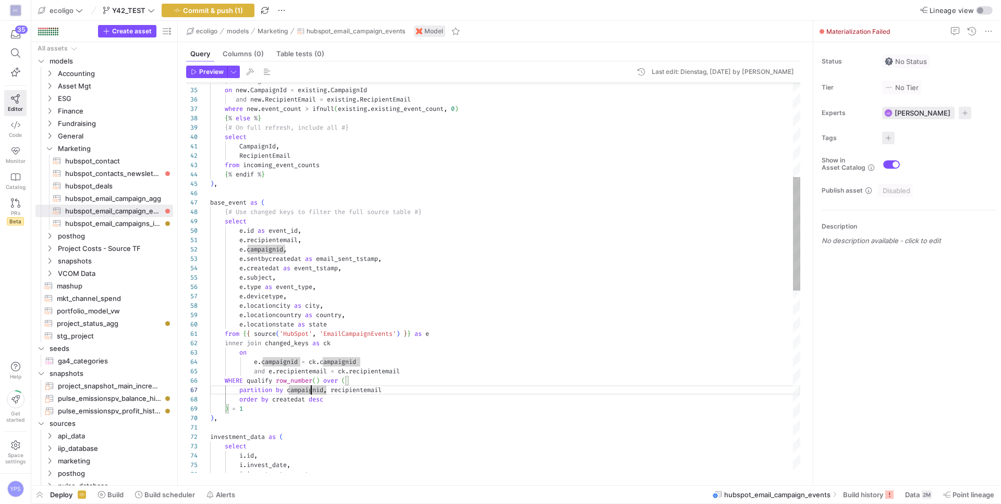
click at [309, 389] on div "i . investment_amount , ) , investment_data as ( select i . id , i . invest_dat…" at bounding box center [505, 428] width 590 height 1340
click at [350, 389] on div "i . investment_amount , ) , investment_data as ( select i . id , i . invest_dat…" at bounding box center [505, 428] width 590 height 1340
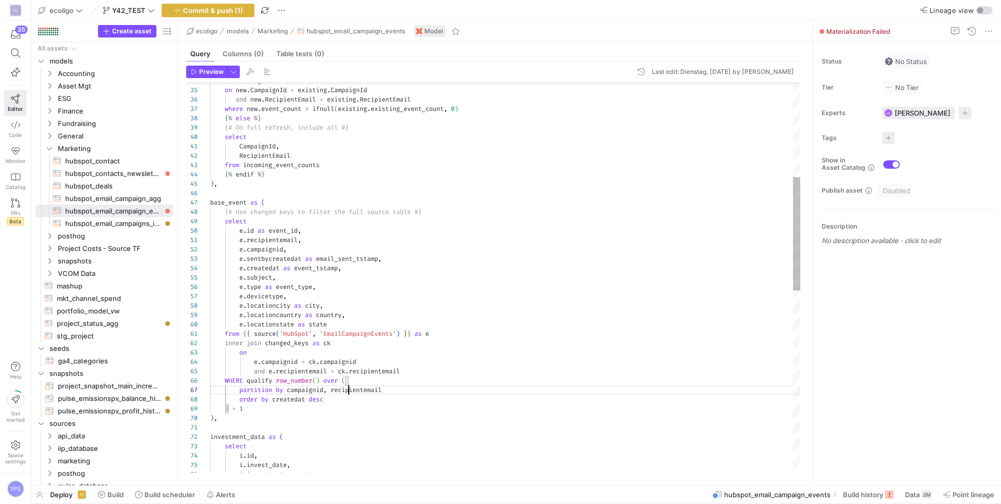
scroll to position [56, 176]
click at [293, 401] on div "i . investment_amount , ) , investment_data as ( select i . id , i . invest_dat…" at bounding box center [505, 428] width 590 height 1340
click at [437, 407] on div "i . investment_amount , ) , investment_data as ( select i . id , i . invest_dat…" at bounding box center [505, 428] width 590 height 1340
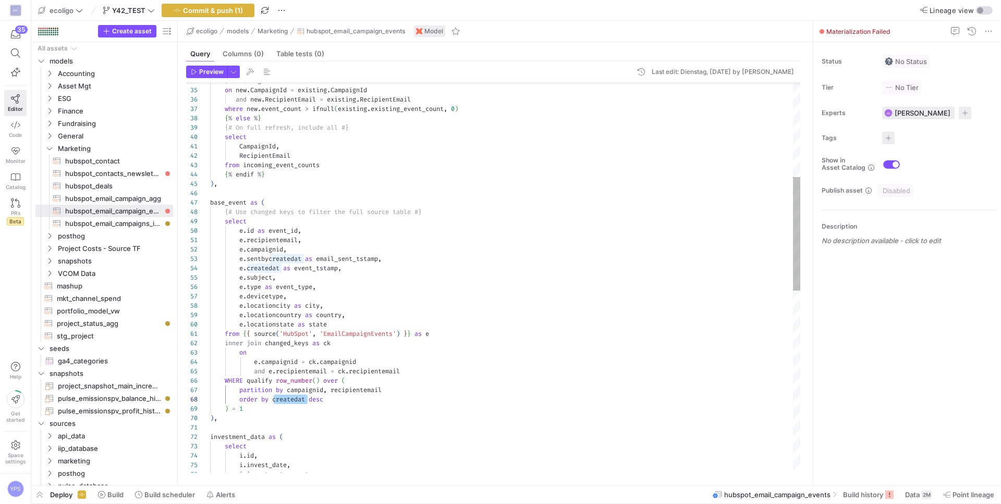
scroll to position [75, 34]
type textarea "from {{ source('HubSpot', 'EmailCampaignEvents') }} as e inner join changed_key…"
click at [222, 11] on span "Commit & push (1)" at bounding box center [213, 10] width 60 height 8
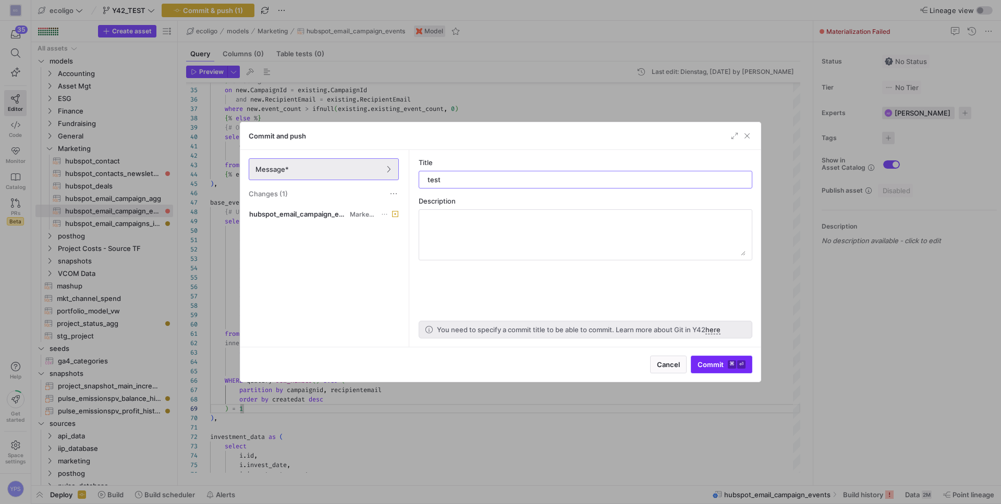
type input "test"
click at [718, 371] on span "submit" at bounding box center [721, 364] width 60 height 17
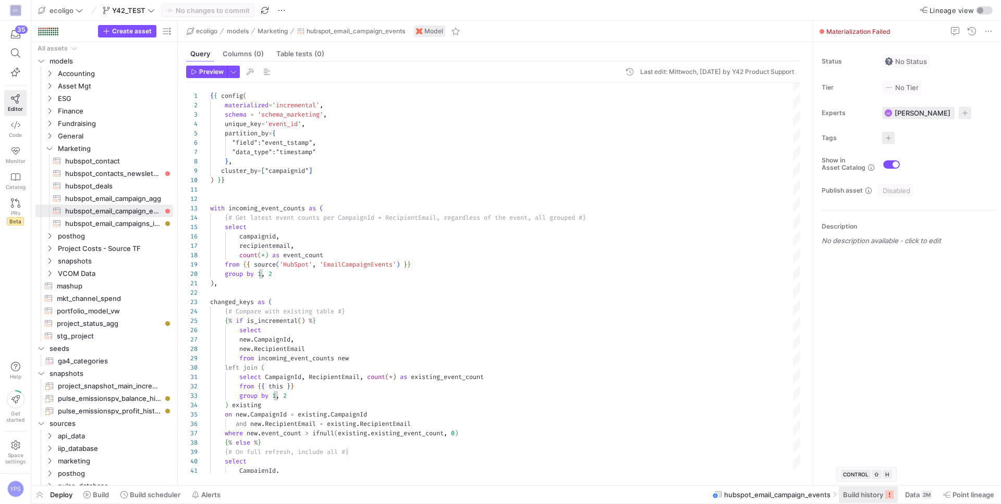
click at [881, 490] on span at bounding box center [867, 495] width 59 height 17
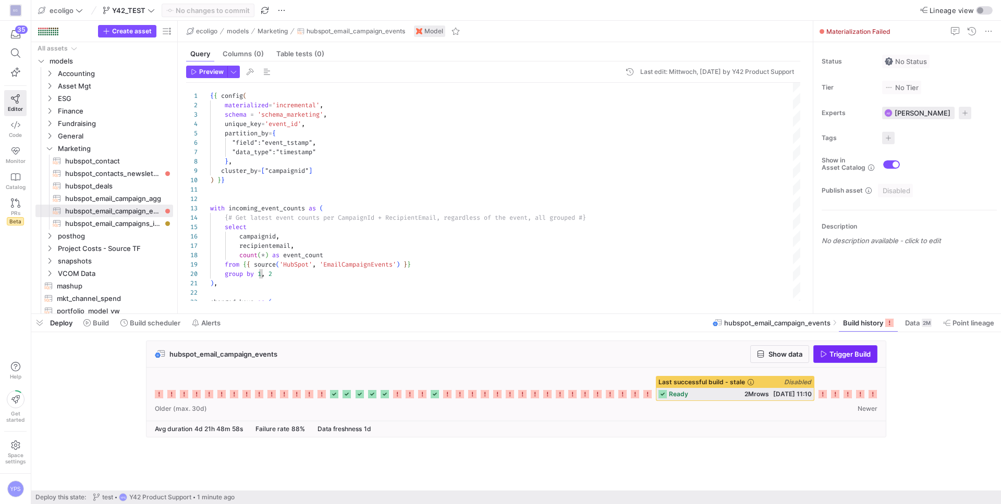
click at [835, 357] on span "Trigger Build" at bounding box center [849, 354] width 41 height 8
click at [871, 392] on icon at bounding box center [872, 394] width 8 height 8
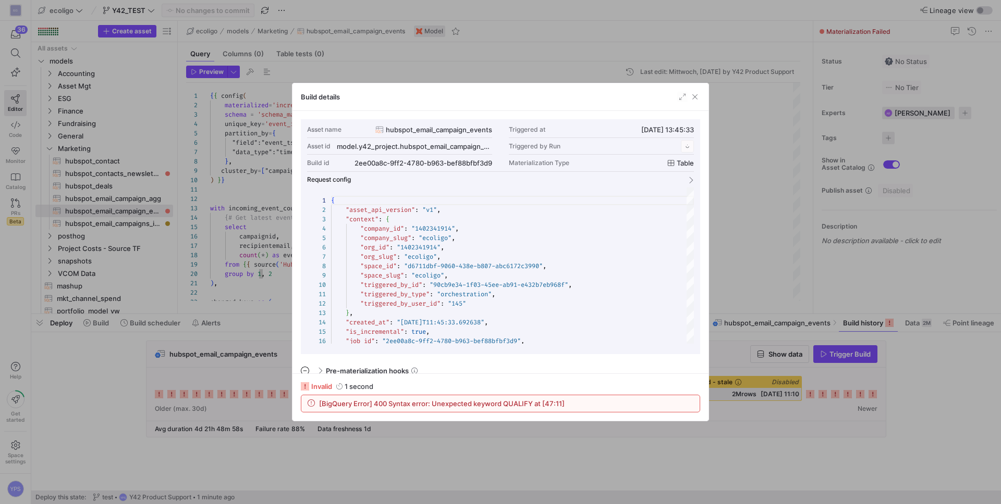
scroll to position [94, 0]
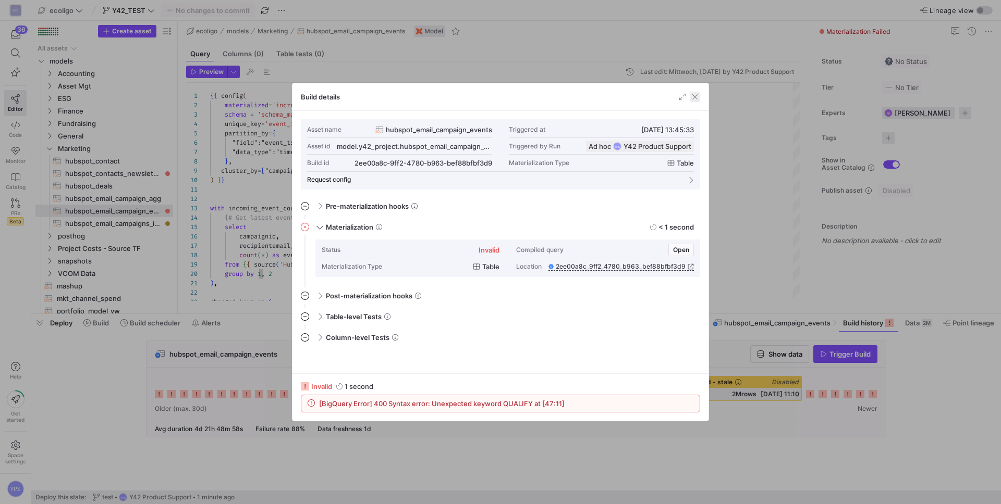
click at [698, 94] on span "button" at bounding box center [694, 97] width 10 height 10
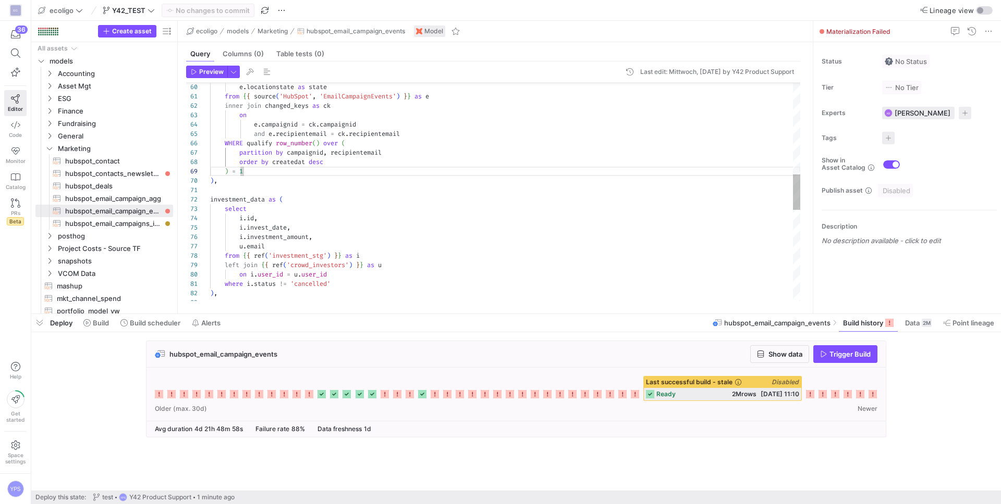
scroll to position [38, 195]
click at [462, 138] on div "inner join changed_keys as ck on e . campaignid = ck . campaignid and e . recip…" at bounding box center [505, 191] width 590 height 1340
click at [325, 175] on div "inner join changed_keys as ck on e . campaignid = ck . campaignid and e . recip…" at bounding box center [505, 191] width 590 height 1340
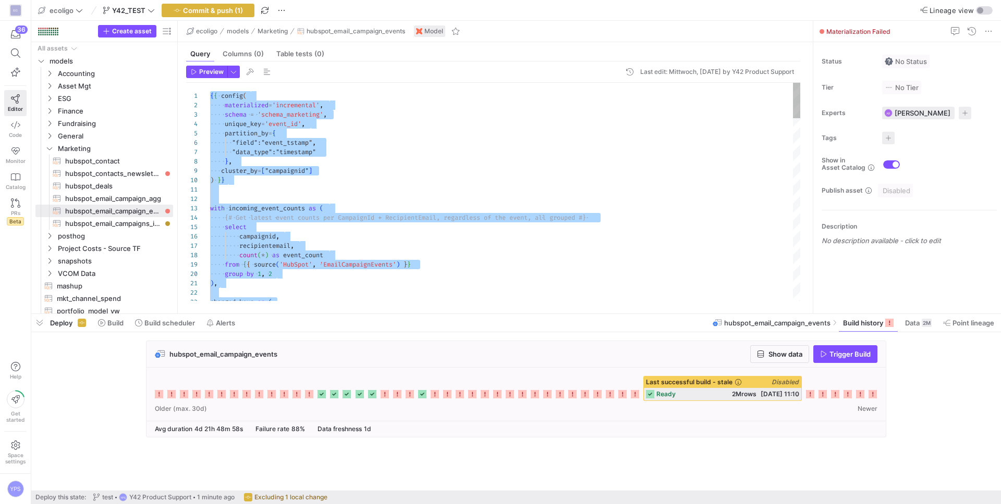
type textarea "with incoming_event_counts as ( {# Get latest event counts per CampaignId + Rec…"
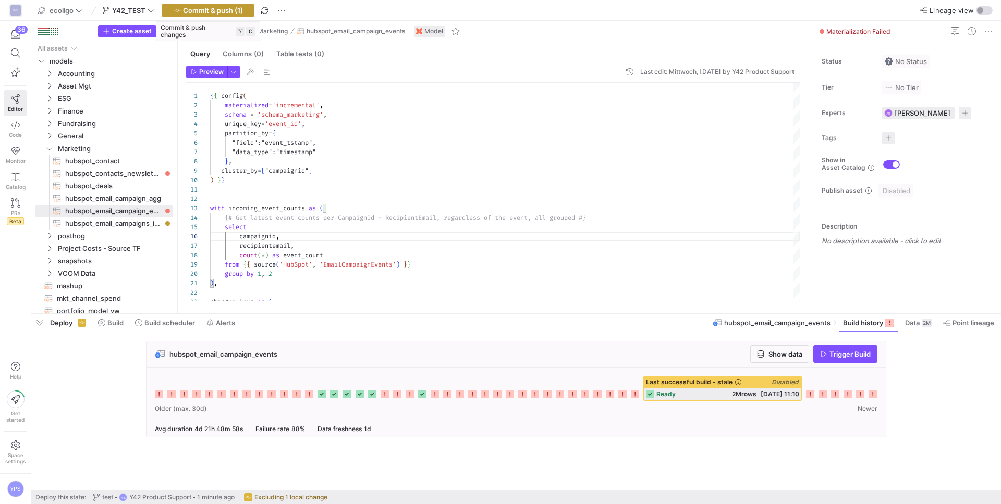
click at [242, 10] on span "Commit & push (1)" at bounding box center [213, 10] width 60 height 8
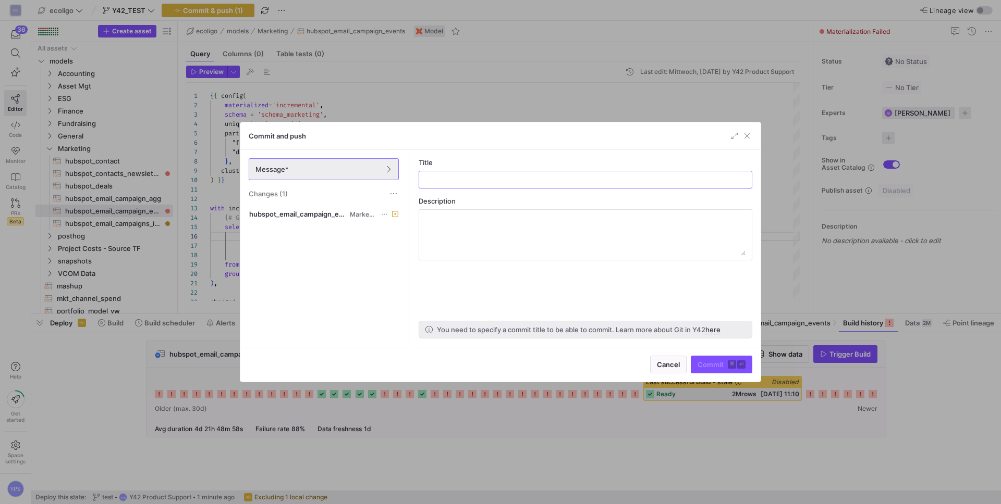
click at [340, 203] on div "Message* Changes (1)" at bounding box center [323, 178] width 167 height 57
click at [338, 208] on span at bounding box center [323, 214] width 153 height 13
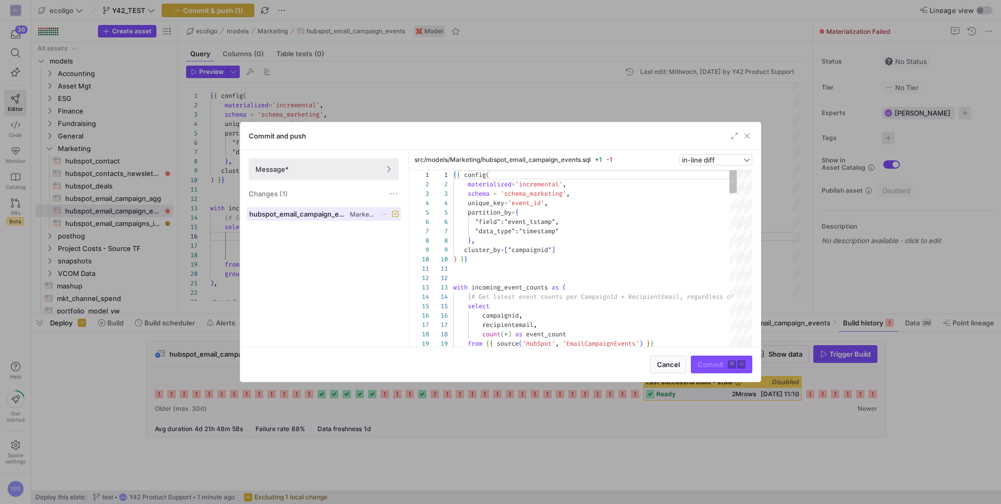
scroll to position [94, 0]
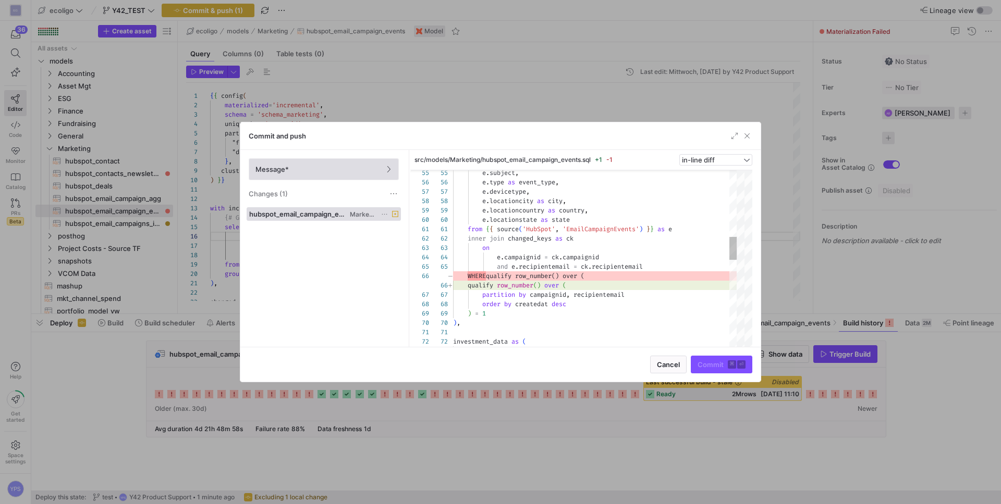
click at [342, 174] on span at bounding box center [323, 169] width 149 height 21
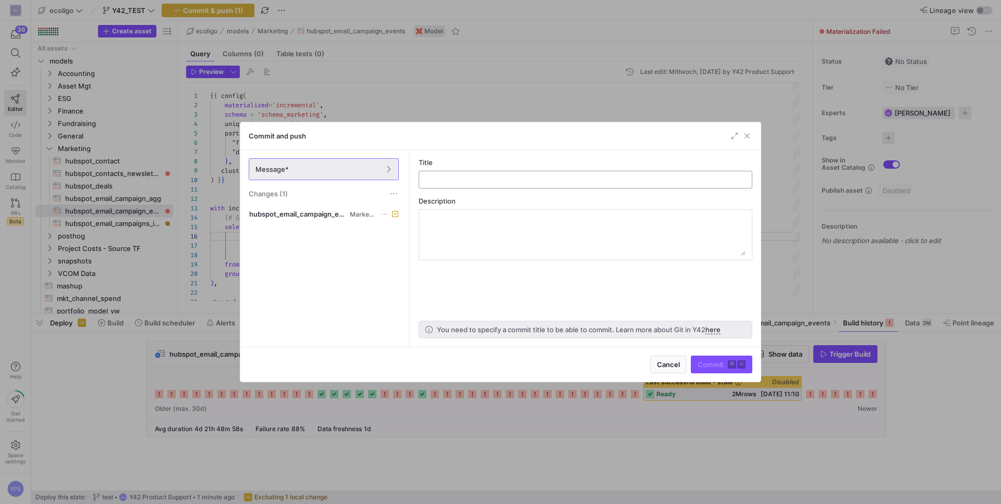
click at [464, 185] on div at bounding box center [585, 179] width 316 height 17
click at [464, 180] on input "text" at bounding box center [585, 180] width 316 height 8
type input "test"
click at [712, 364] on span "Commit ⌘ ⏎" at bounding box center [721, 365] width 48 height 8
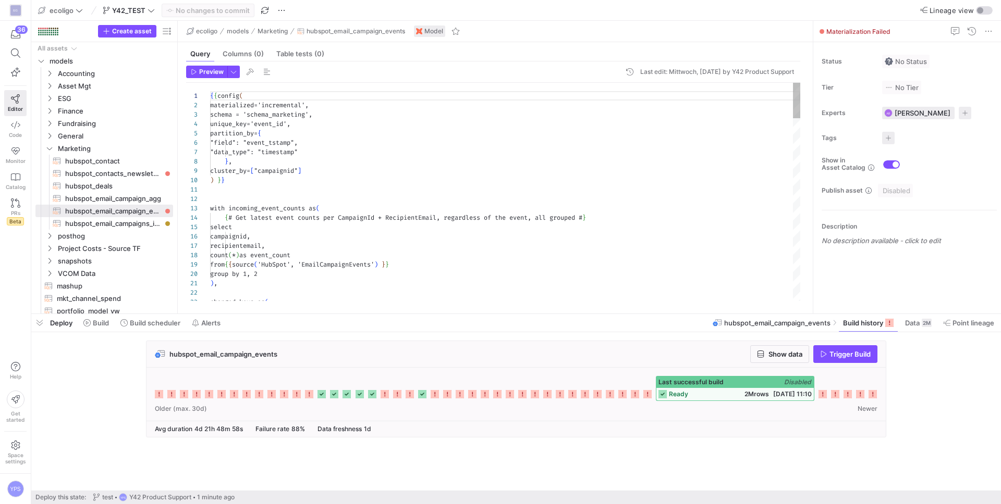
scroll to position [94, 0]
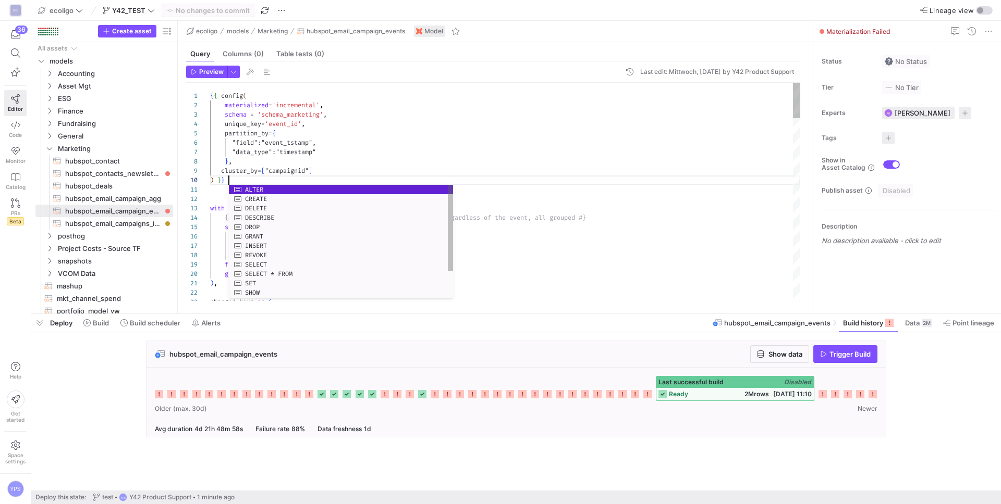
scroll to position [84, 19]
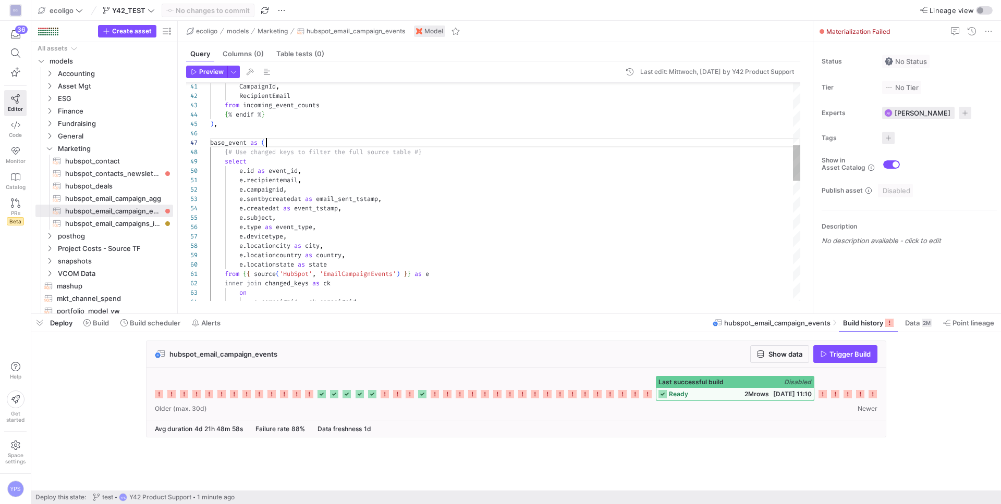
click at [323, 146] on div "e . campaignid = ck . campaignid on from { { source ( 'HubSpot' , 'EmailCampaig…" at bounding box center [505, 368] width 590 height 1340
click at [325, 176] on div "e . campaignid = ck . campaignid on from { { source ( 'HubSpot' , 'EmailCampaig…" at bounding box center [505, 368] width 590 height 1340
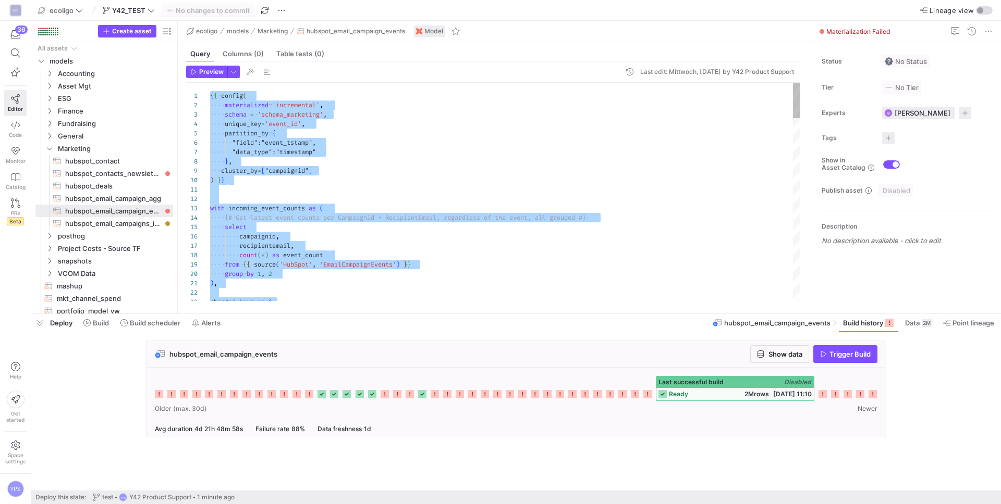
type textarea "from event_with_total_investment"
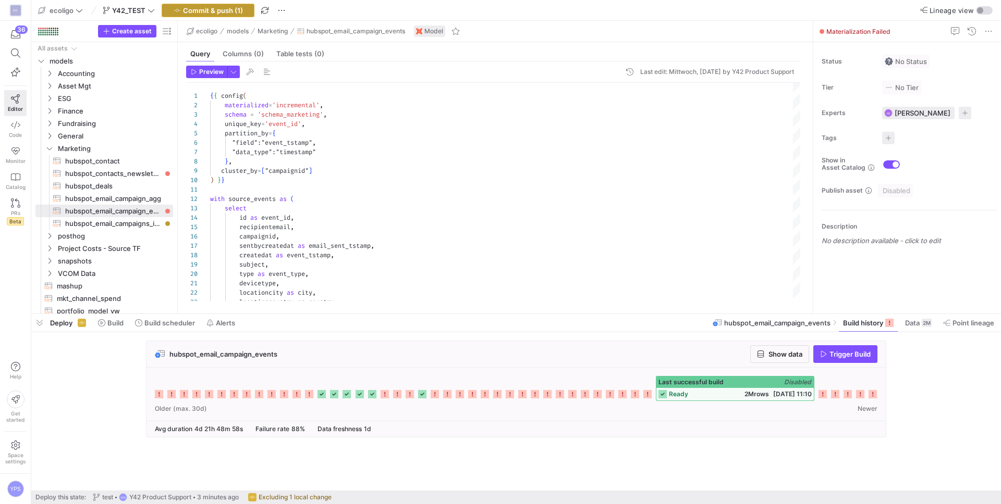
click at [222, 11] on span "Commit & push (1)" at bounding box center [213, 10] width 60 height 8
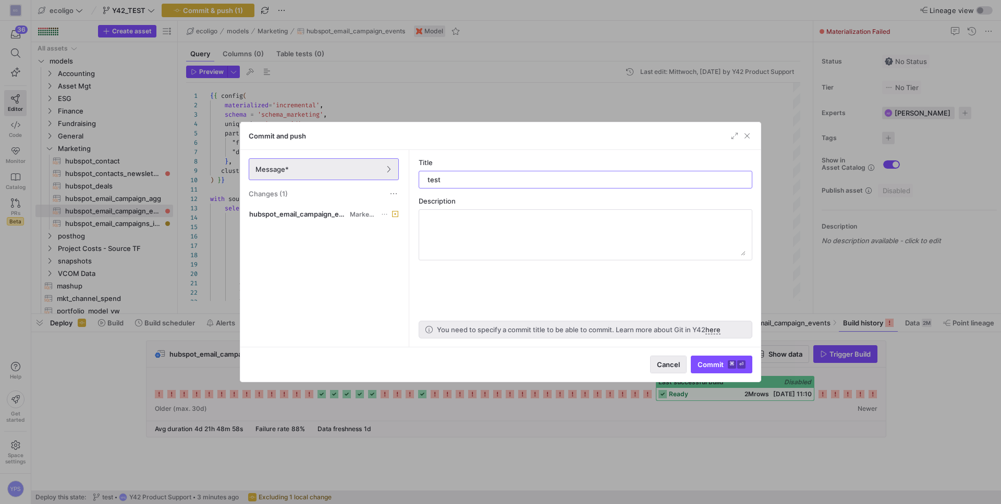
type input "test"
click at [673, 360] on span "button" at bounding box center [667, 364] width 35 height 17
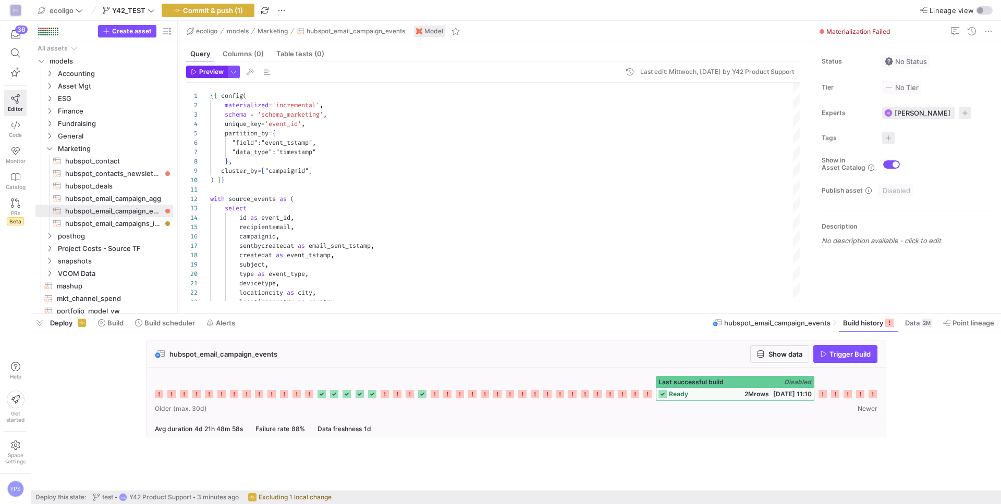
click at [205, 70] on span "Preview" at bounding box center [211, 71] width 24 height 7
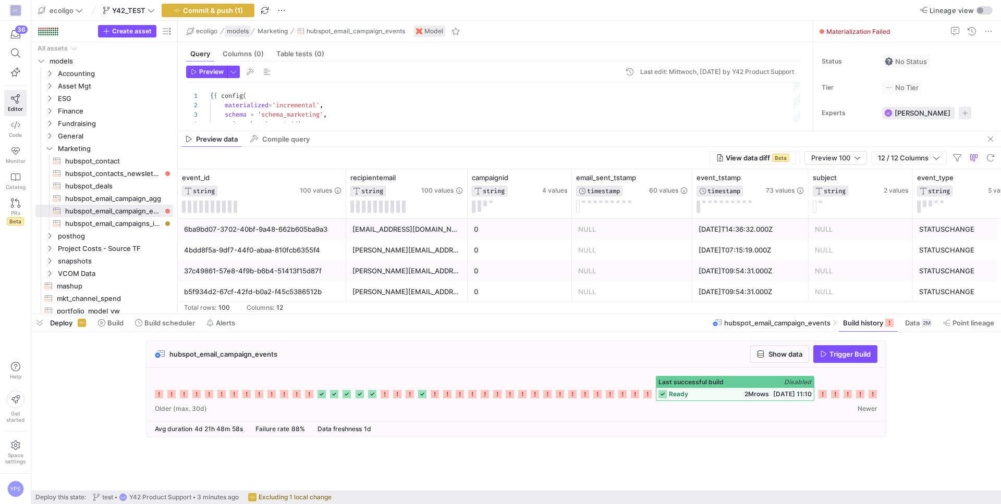
click at [226, 26] on span "button" at bounding box center [238, 31] width 26 height 11
click at [231, 16] on span "button" at bounding box center [208, 10] width 92 height 13
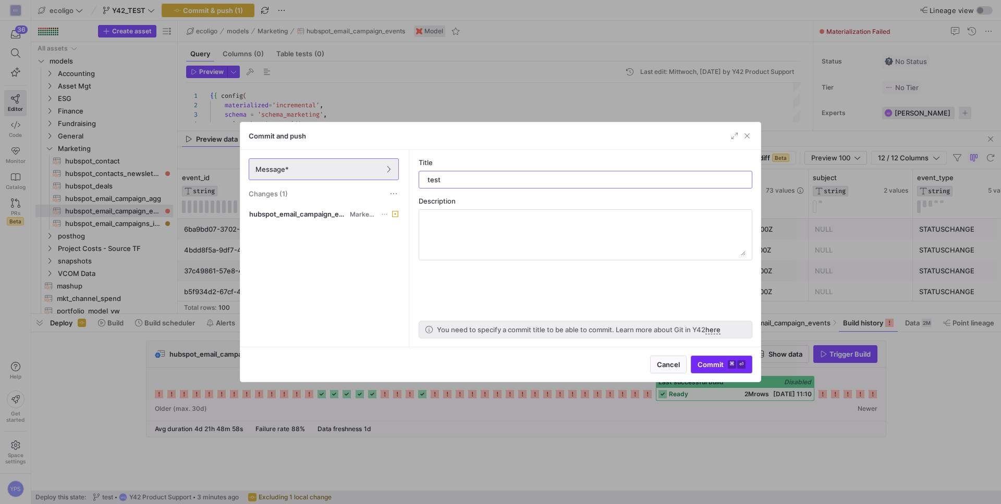
type input "test"
click at [722, 361] on span "Commit ⌘ ⏎" at bounding box center [721, 365] width 48 height 8
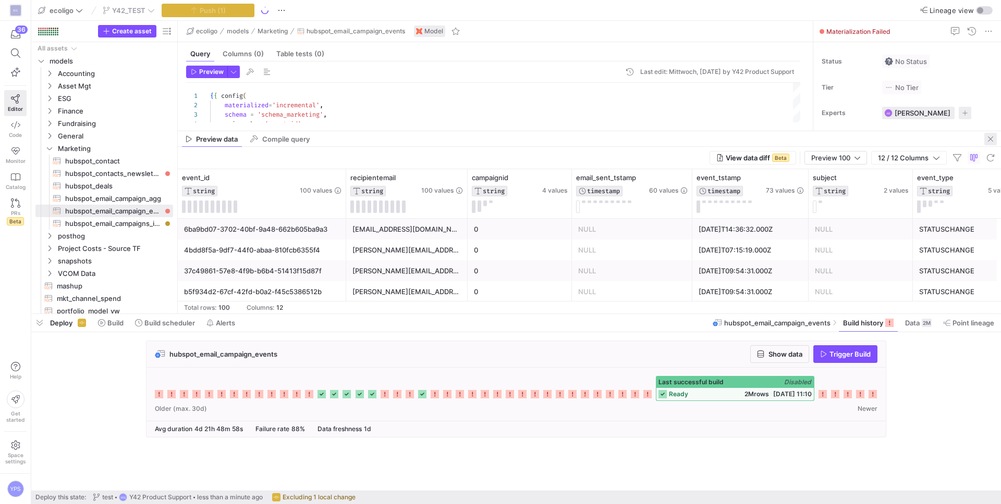
click at [989, 139] on span "button" at bounding box center [990, 139] width 13 height 13
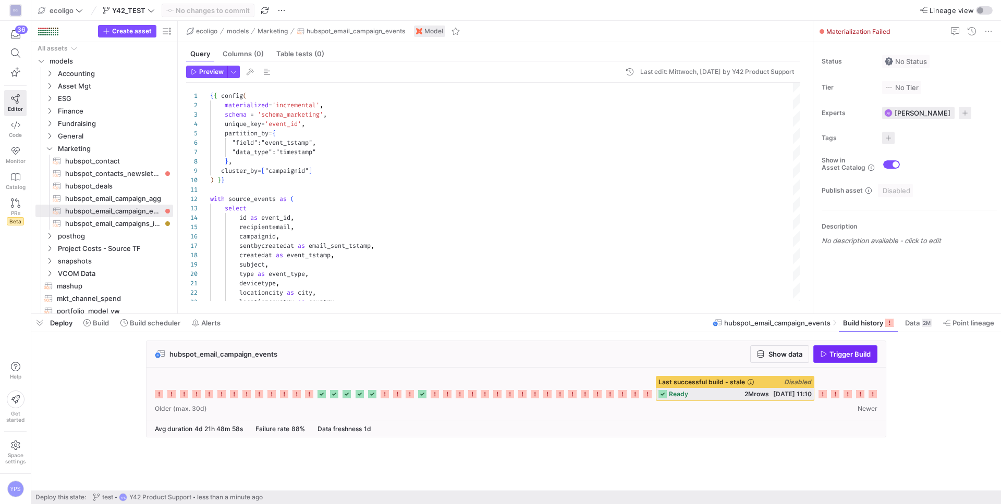
click at [858, 350] on span "Trigger Build" at bounding box center [849, 354] width 41 height 8
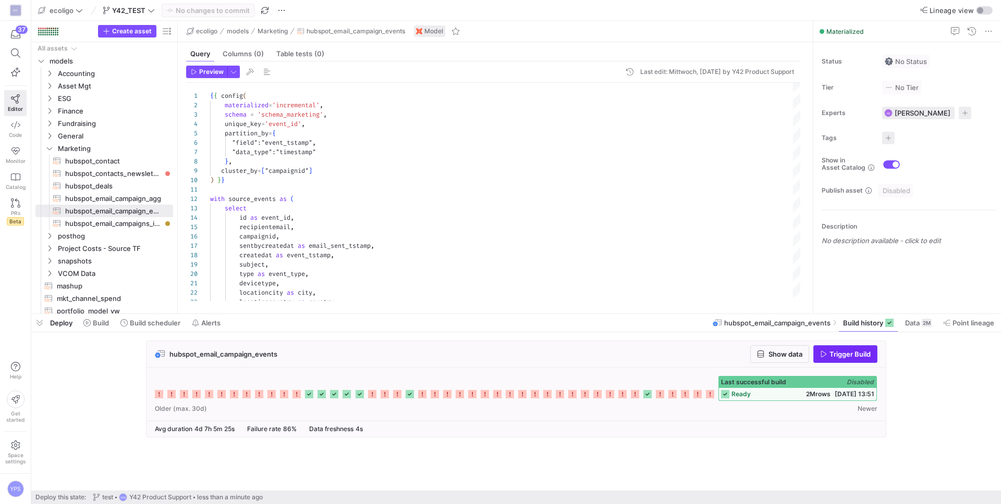
click at [841, 349] on span "button" at bounding box center [844, 354] width 63 height 17
